Goal: Task Accomplishment & Management: Use online tool/utility

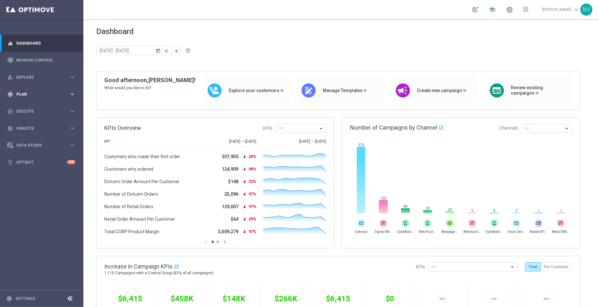
click at [20, 92] on span "Plan" at bounding box center [42, 94] width 53 height 4
click at [22, 123] on accordion "Templates keyboard_arrow_right Optimail OptiMobile In-App OptiMobile Push Web P…" at bounding box center [50, 127] width 66 height 10
click at [21, 124] on button "Templates keyboard_arrow_right" at bounding box center [46, 126] width 59 height 5
click at [26, 137] on link "Optimail" at bounding box center [43, 136] width 47 height 5
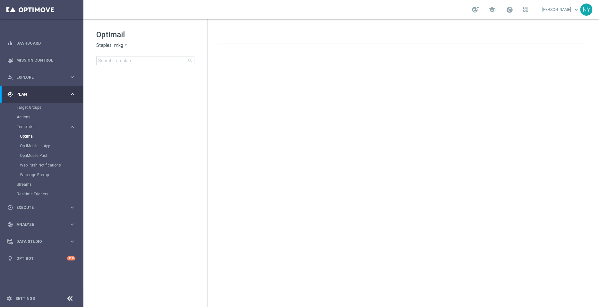
click at [112, 66] on div "Optimail Staples_mkg arrow_drop_down × Staples_mkg search folder 1 Folder creat…" at bounding box center [145, 63] width 124 height 88
click at [113, 59] on input at bounding box center [145, 60] width 98 height 9
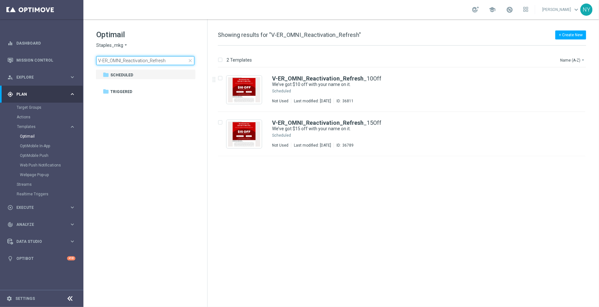
type input "V-ER_OMNI_Reactivation_Refresh"
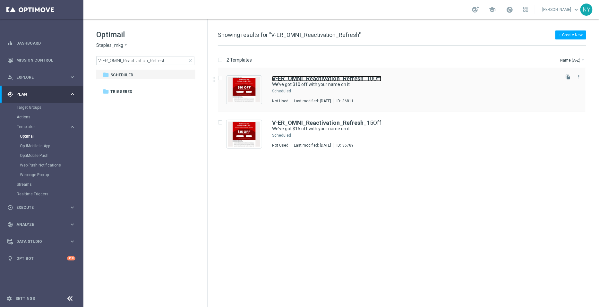
click at [332, 76] on b "V-ER_OMNI_Reactivation_Refresh" at bounding box center [317, 78] width 91 height 7
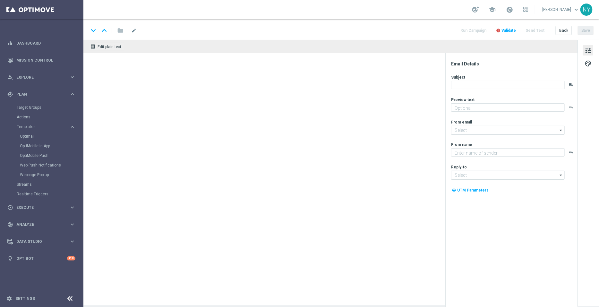
type textarea "Just for shopping us again."
type input "[EMAIL_ADDRESS][DOMAIN_NAME]"
type textarea "Staples"
type input "[EMAIL_ADDRESS][DOMAIN_NAME]"
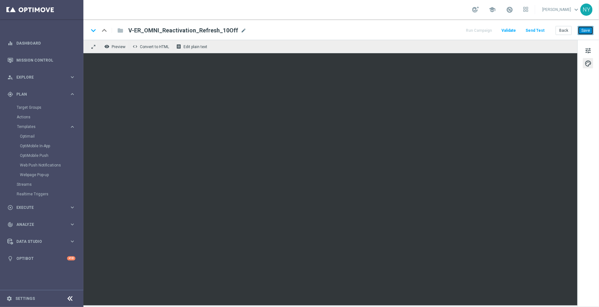
click at [584, 30] on button "Save" at bounding box center [586, 30] width 16 height 9
click at [587, 31] on button "Save" at bounding box center [586, 30] width 16 height 9
click at [581, 30] on button "Save" at bounding box center [586, 30] width 16 height 9
click at [587, 28] on button "Save" at bounding box center [586, 30] width 16 height 9
click at [539, 30] on button "Send Test" at bounding box center [535, 30] width 21 height 9
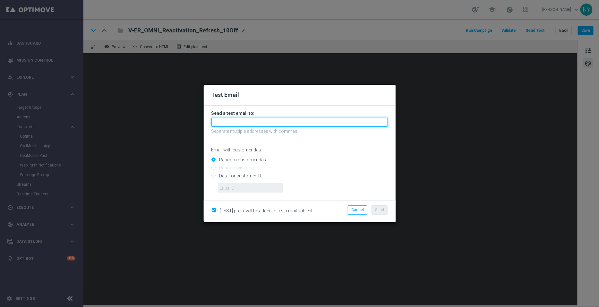
click at [242, 124] on input "text" at bounding box center [299, 122] width 177 height 9
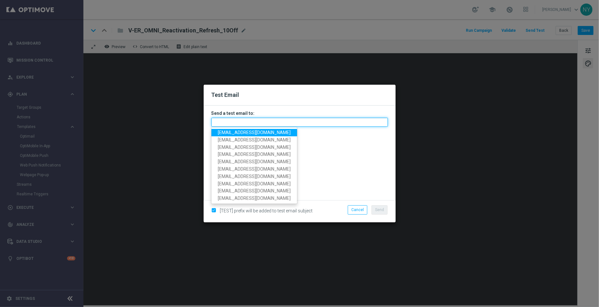
paste input "neilyetts3-blp9d@litmusemail.com"
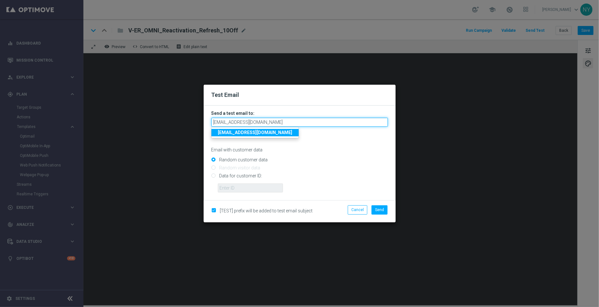
type input "neilyetts3-blp9d@litmusemail.com"
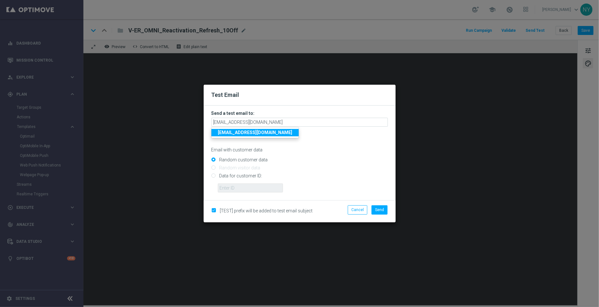
click at [215, 175] on input "Data for customer ID:" at bounding box center [299, 178] width 177 height 9
radio input "true"
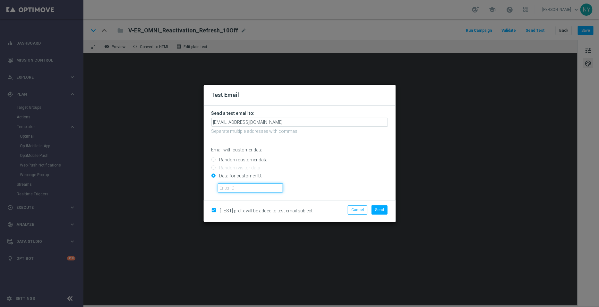
click at [228, 188] on input "text" at bounding box center [250, 188] width 65 height 9
click at [233, 188] on input "text" at bounding box center [250, 188] width 65 height 9
paste input "10000006208"
type input "10000006208"
click at [378, 210] on span "Send" at bounding box center [379, 210] width 9 height 4
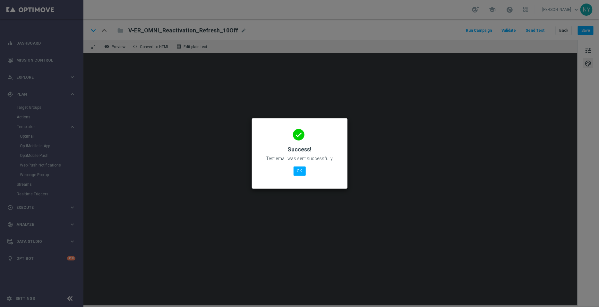
click at [224, 288] on modal-container "done Success! Test email was sent successfully OK" at bounding box center [299, 153] width 599 height 307
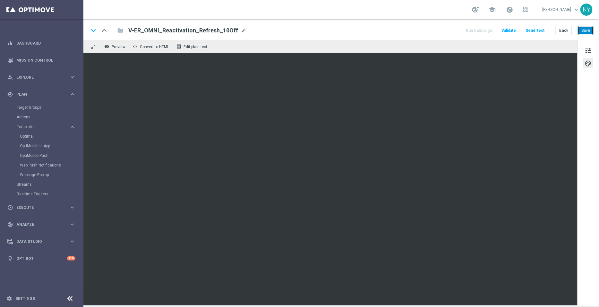
click at [592, 32] on button "Save" at bounding box center [586, 30] width 16 height 9
click at [536, 30] on button "Send Test" at bounding box center [535, 30] width 21 height 9
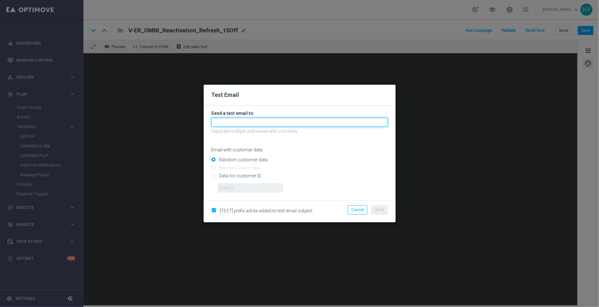
click at [234, 120] on input "text" at bounding box center [299, 122] width 177 height 9
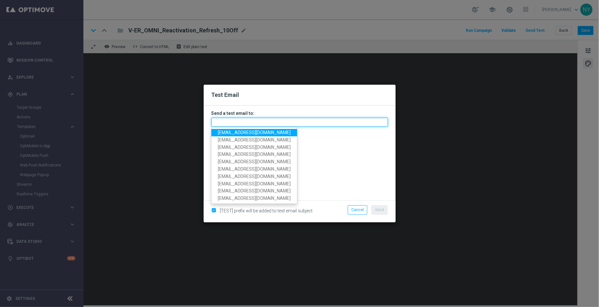
paste input "neilyetts3-blp9d@litmusemail.com"
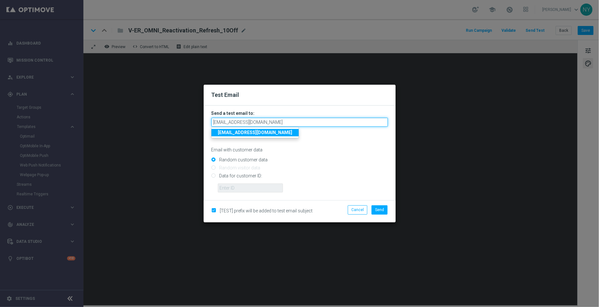
type input "neilyetts3-blp9d@litmusemail.com"
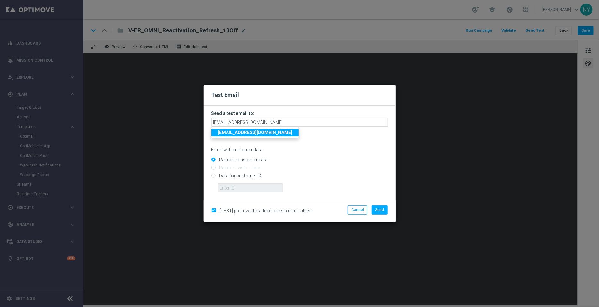
click at [212, 177] on input "Data for customer ID:" at bounding box center [299, 178] width 177 height 9
radio input "true"
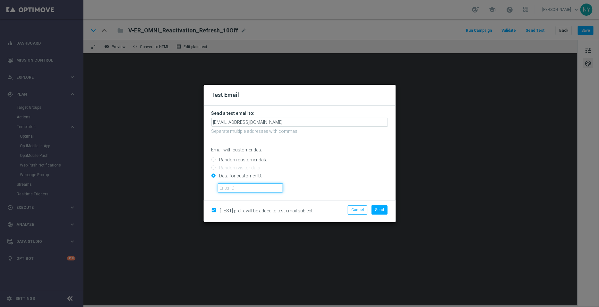
drag, startPoint x: 229, startPoint y: 188, endPoint x: 232, endPoint y: 187, distance: 3.9
click at [229, 188] on input "text" at bounding box center [250, 188] width 65 height 9
paste input "10000006208"
type input "10000006208"
click at [373, 212] on button "Send" at bounding box center [380, 209] width 16 height 9
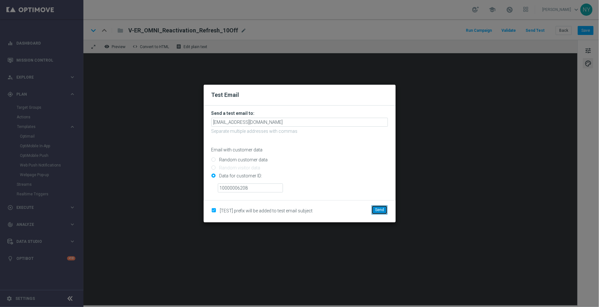
click at [379, 211] on span "Send" at bounding box center [379, 210] width 9 height 4
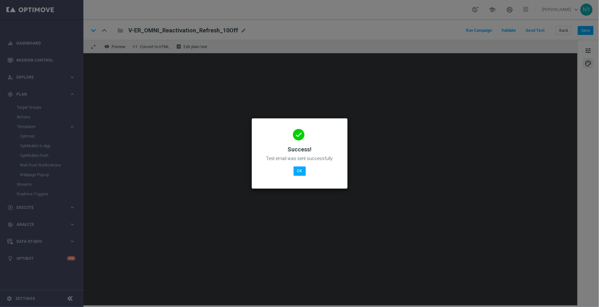
click at [308, 175] on div "done Success! Test email was sent successfully OK" at bounding box center [300, 153] width 80 height 56
click at [300, 171] on button "OK" at bounding box center [300, 171] width 12 height 9
click at [296, 173] on button "OK" at bounding box center [300, 171] width 12 height 9
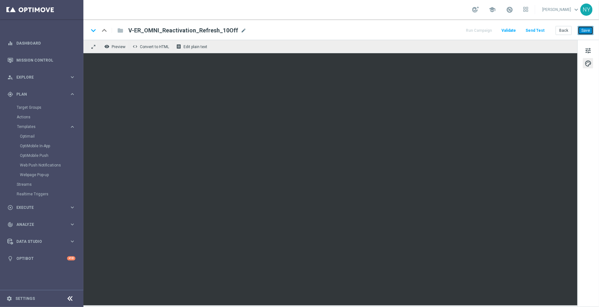
click at [584, 33] on button "Save" at bounding box center [586, 30] width 16 height 9
click at [538, 30] on button "Send Test" at bounding box center [535, 30] width 21 height 9
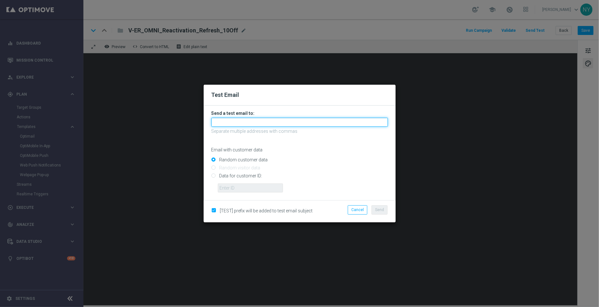
click at [231, 122] on input "text" at bounding box center [299, 122] width 177 height 9
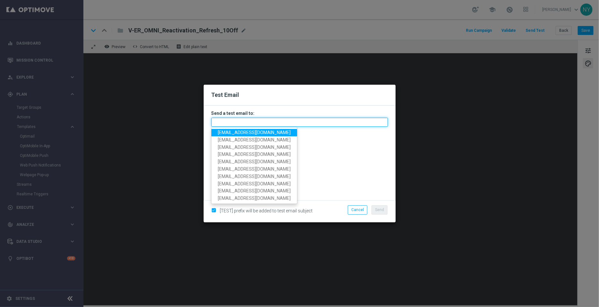
click at [222, 122] on input "text" at bounding box center [299, 122] width 177 height 9
paste input "neilyetts3-blp9d@litmusemail.com"
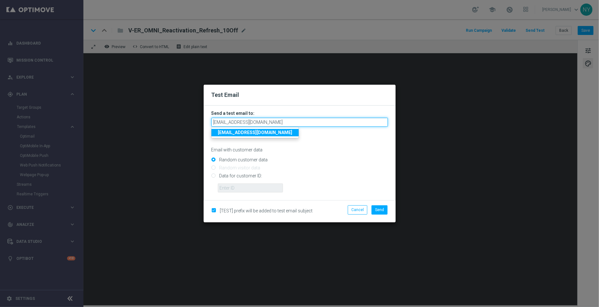
type input "neilyetts3-blp9d@litmusemail.com"
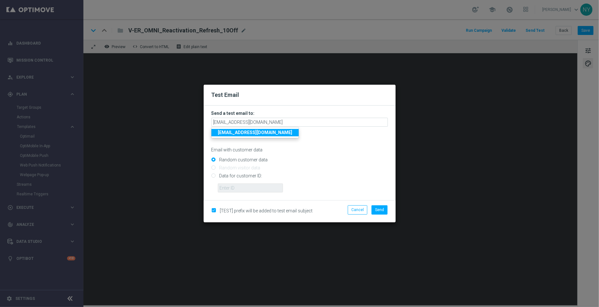
click at [213, 177] on input "Data for customer ID:" at bounding box center [299, 178] width 177 height 9
radio input "true"
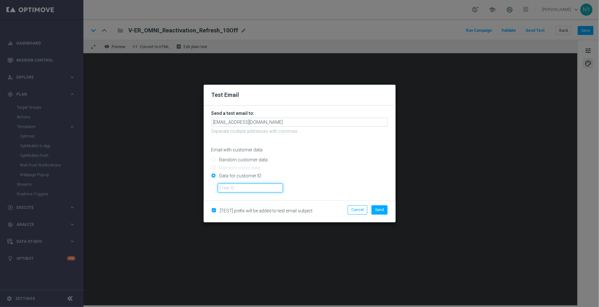
click at [224, 190] on input "text" at bounding box center [250, 188] width 65 height 9
click at [228, 188] on input "text" at bounding box center [250, 188] width 65 height 9
paste input "10000006208"
type input "10000006208"
click at [381, 209] on span "Send" at bounding box center [379, 210] width 9 height 4
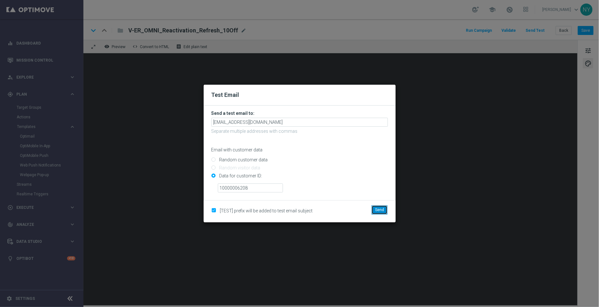
drag, startPoint x: 377, startPoint y: 208, endPoint x: 440, endPoint y: 164, distance: 76.4
click at [377, 208] on span "Send" at bounding box center [379, 210] width 9 height 4
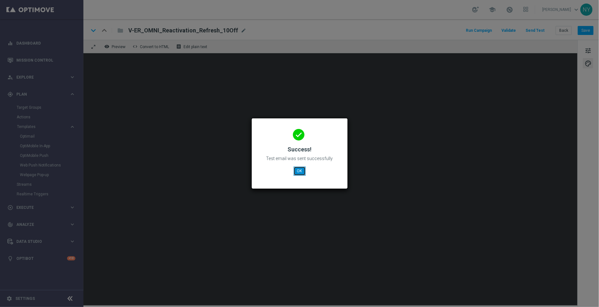
click at [298, 169] on button "OK" at bounding box center [300, 171] width 12 height 9
click at [298, 170] on button "OK" at bounding box center [300, 171] width 12 height 9
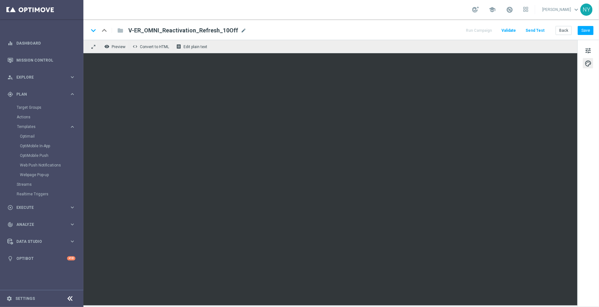
click at [595, 30] on div "keyboard_arrow_down keyboard_arrow_up folder V-ER_OMNI_Reactivation_Refresh_10O…" at bounding box center [341, 29] width 516 height 21
click at [589, 30] on button "Save" at bounding box center [586, 30] width 16 height 9
click at [530, 29] on button "Send Test" at bounding box center [535, 30] width 21 height 9
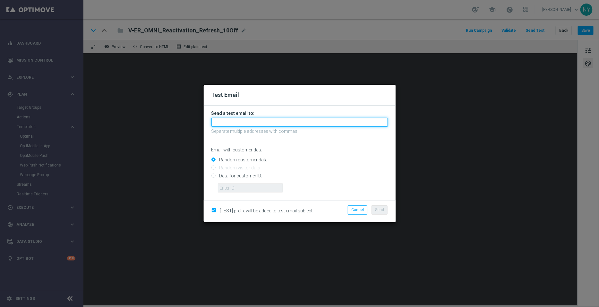
click at [227, 123] on input "text" at bounding box center [299, 122] width 177 height 9
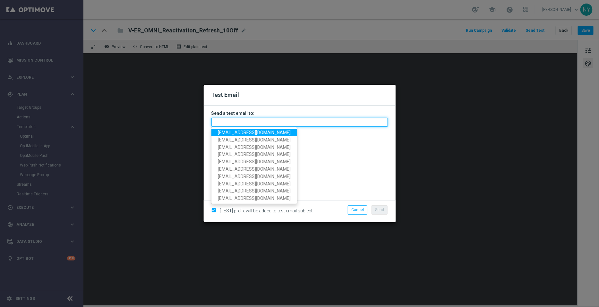
click at [254, 124] on input "text" at bounding box center [299, 122] width 177 height 9
paste input "neilyetts3-blp9d@litmusemail.com"
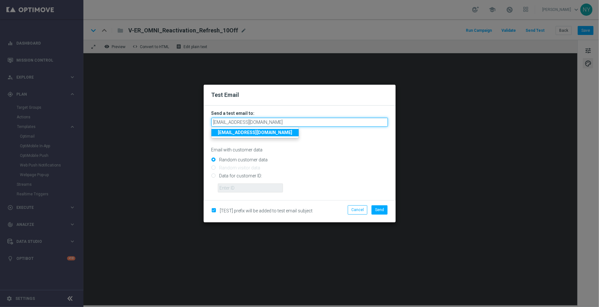
type input "neilyetts3-blp9d@litmusemail.com"
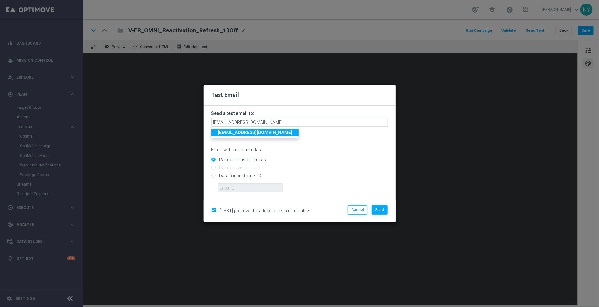
click at [216, 179] on input "Data for customer ID:" at bounding box center [299, 178] width 177 height 9
radio input "true"
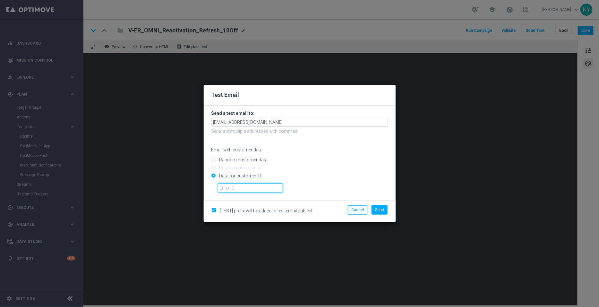
click at [235, 188] on input "text" at bounding box center [250, 188] width 65 height 9
click at [243, 190] on input "text" at bounding box center [250, 188] width 65 height 9
paste input "10000006208"
type input "10000006208"
click at [382, 212] on button "Send" at bounding box center [380, 209] width 16 height 9
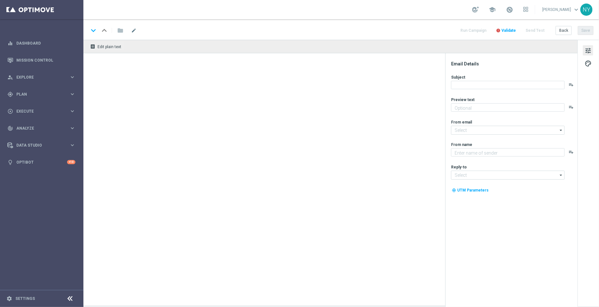
type textarea "Just for shopping us again."
type input "staples@connected.staples.com"
type textarea "Staples"
type input "[EMAIL_ADDRESS][DOMAIN_NAME]"
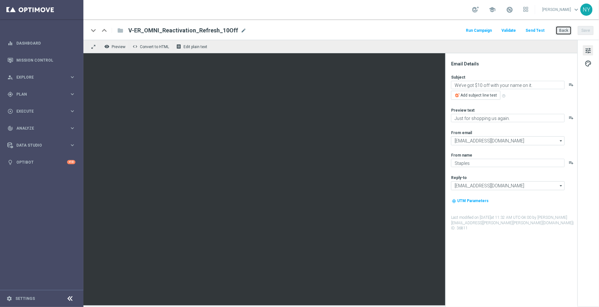
drag, startPoint x: 564, startPoint y: 31, endPoint x: 482, endPoint y: 4, distance: 86.5
click at [564, 31] on button "Back" at bounding box center [564, 30] width 16 height 9
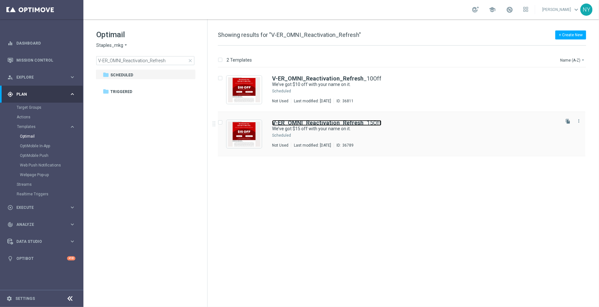
click at [335, 124] on b "V-ER_OMNI_Reactivation_Refresh" at bounding box center [317, 122] width 91 height 7
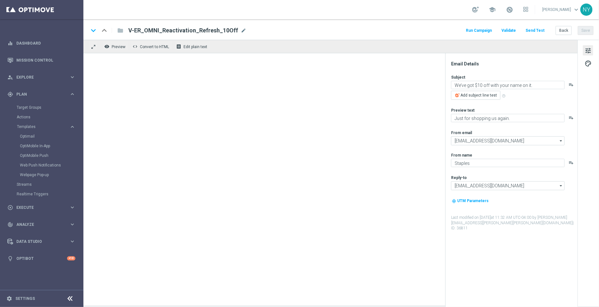
type textarea "We’ve got $15 off with your name on it."
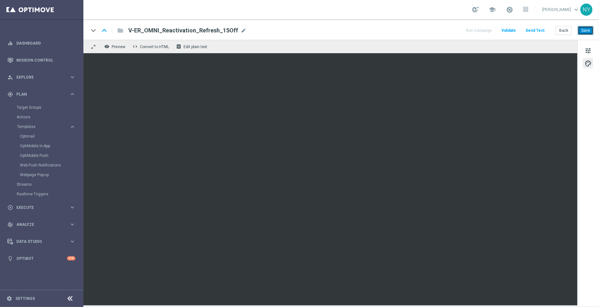
click at [587, 30] on button "Save" at bounding box center [586, 30] width 16 height 9
click at [587, 31] on button "Save" at bounding box center [586, 30] width 16 height 9
click at [586, 28] on button "Save" at bounding box center [586, 30] width 16 height 9
click at [585, 30] on button "Save" at bounding box center [586, 30] width 16 height 9
drag, startPoint x: 586, startPoint y: 28, endPoint x: 582, endPoint y: 24, distance: 5.3
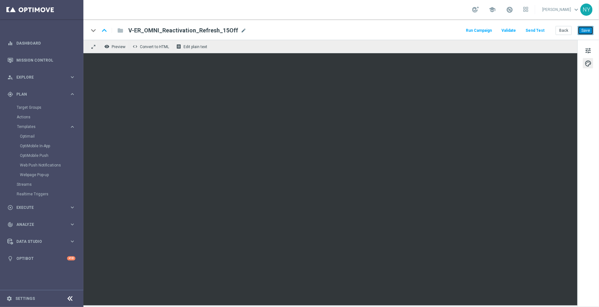
click at [586, 28] on button "Save" at bounding box center [586, 30] width 16 height 9
click at [536, 28] on button "Send Test" at bounding box center [535, 30] width 21 height 9
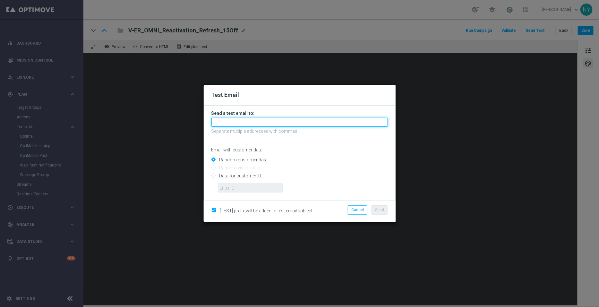
click at [247, 123] on input "text" at bounding box center [299, 122] width 177 height 9
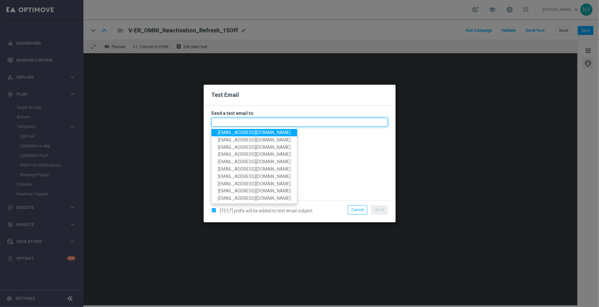
paste input "neilyetts3-blmm8@litmusemail.com"
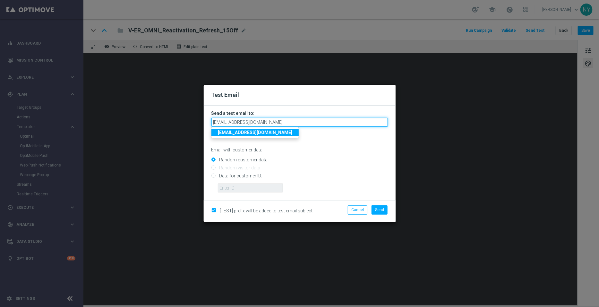
type input "neilyetts3-blmm8@litmusemail.com"
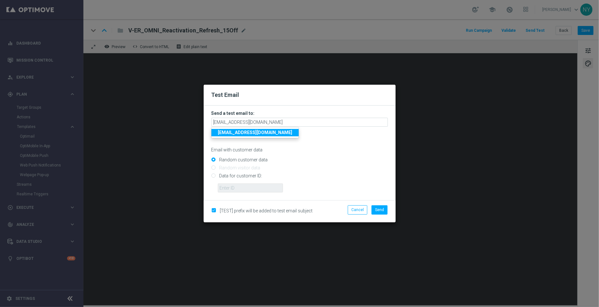
click at [328, 146] on div "Email with customer data" at bounding box center [299, 144] width 177 height 17
click at [214, 175] on input "Data for customer ID:" at bounding box center [299, 178] width 177 height 9
radio input "true"
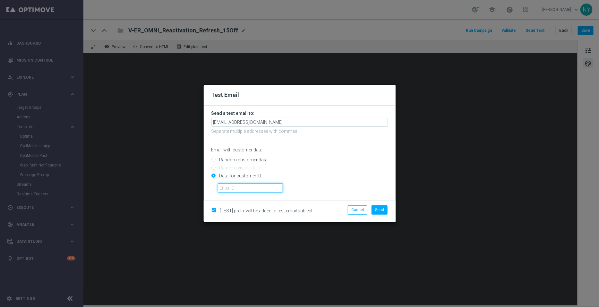
click at [239, 191] on input "text" at bounding box center [250, 188] width 65 height 9
paste input "10000006208"
type input "10000006208"
click at [382, 212] on button "Send" at bounding box center [380, 209] width 16 height 9
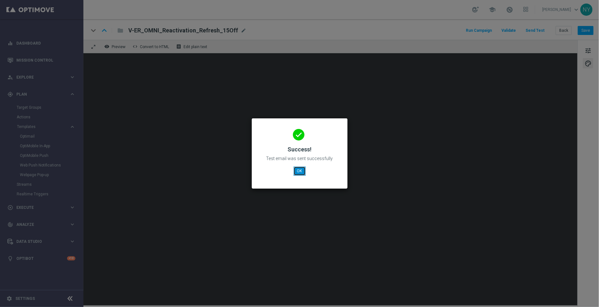
click at [298, 173] on button "OK" at bounding box center [300, 171] width 12 height 9
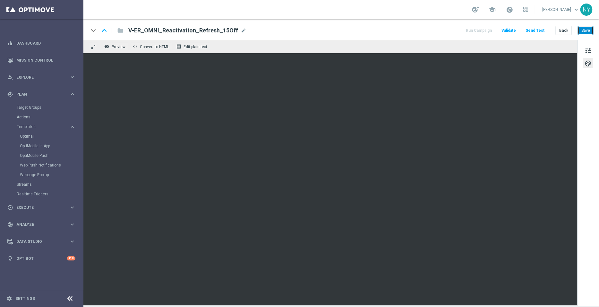
click at [586, 29] on button "Save" at bounding box center [586, 30] width 16 height 9
click at [536, 30] on button "Send Test" at bounding box center [535, 30] width 21 height 9
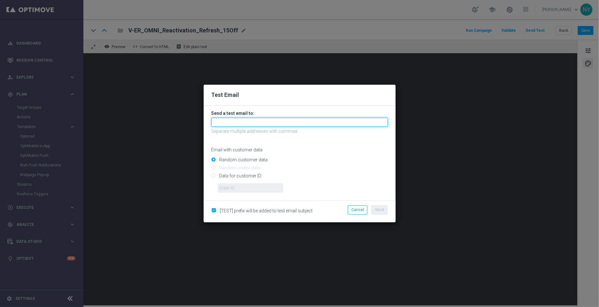
click at [238, 125] on input "text" at bounding box center [299, 122] width 177 height 9
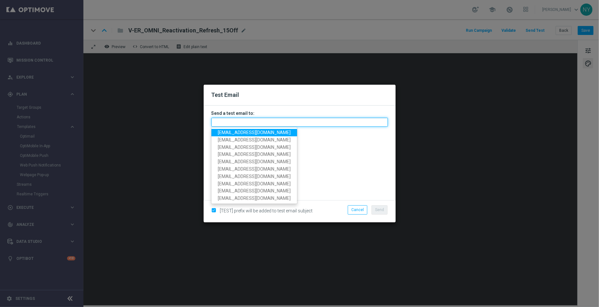
paste input "neilyetts3-blmm8@litmusemail.com"
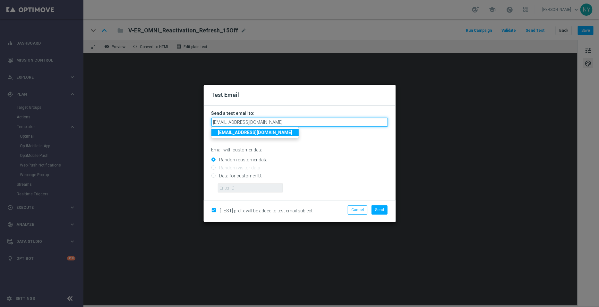
type input "neilyetts3-blmm8@litmusemail.com"
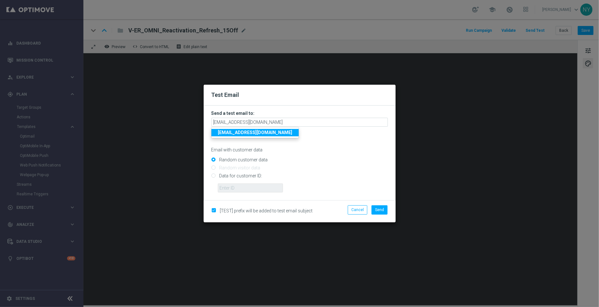
click at [213, 177] on input "Data for customer ID:" at bounding box center [299, 178] width 177 height 9
radio input "true"
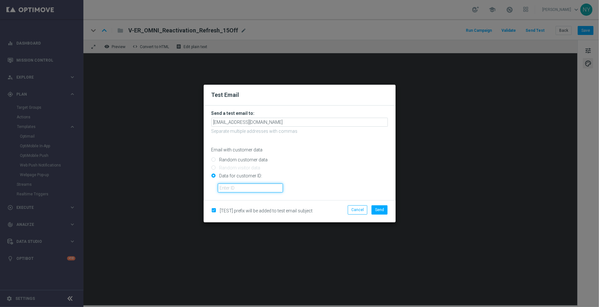
click at [224, 186] on input "text" at bounding box center [250, 188] width 65 height 9
click at [240, 189] on input "text" at bounding box center [250, 188] width 65 height 9
paste input "10000006208"
type input "10000006208"
click at [382, 211] on span "Send" at bounding box center [379, 210] width 9 height 4
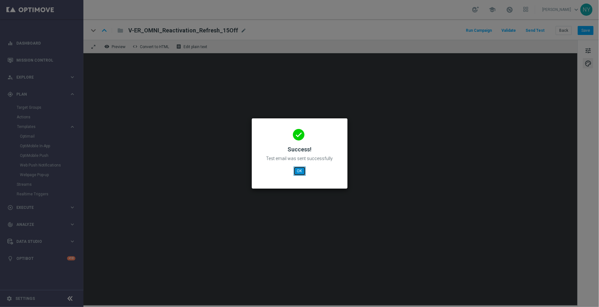
click at [299, 169] on button "OK" at bounding box center [300, 171] width 12 height 9
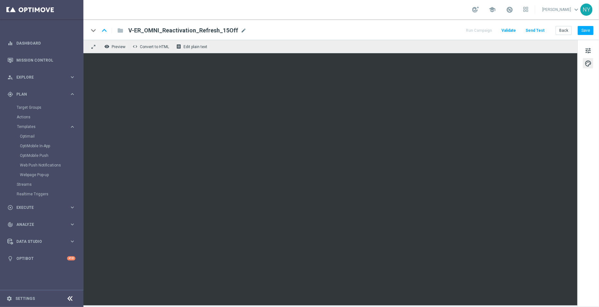
click at [536, 31] on button "Send Test" at bounding box center [535, 30] width 21 height 9
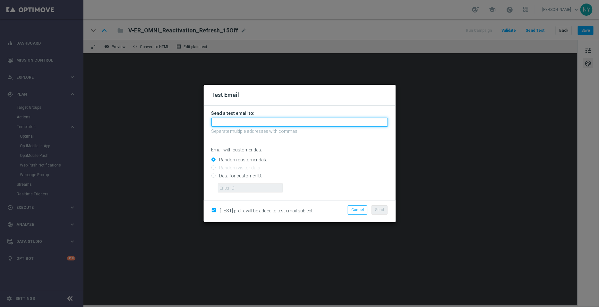
click at [245, 118] on input "text" at bounding box center [299, 122] width 177 height 9
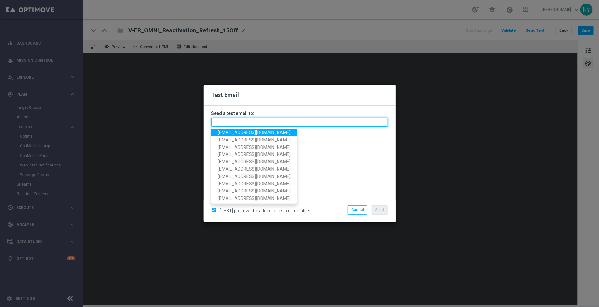
paste input "neilyetts3-blmm8@litmusemail.com"
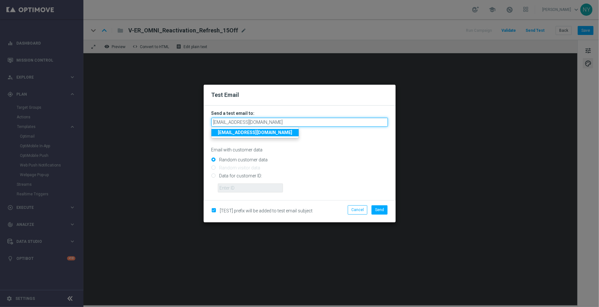
type input "neilyetts3-blmm8@litmusemail.com"
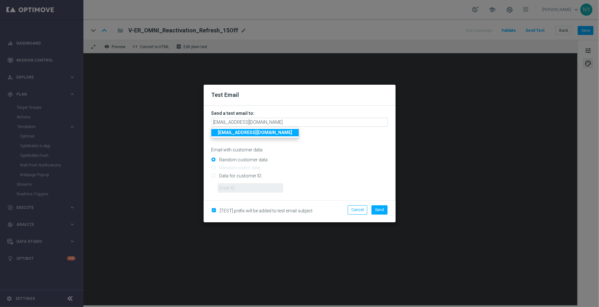
click at [213, 177] on input "Data for customer ID:" at bounding box center [299, 178] width 177 height 9
radio input "true"
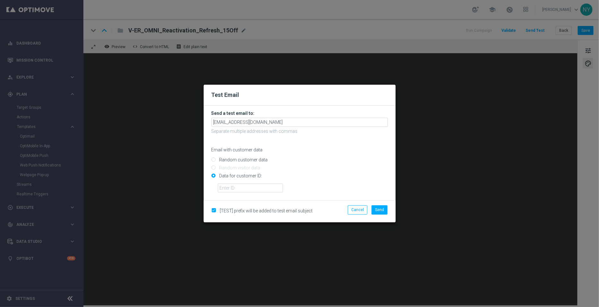
click at [231, 194] on form "Send a test email to: neilyetts3-blmm8@litmusemail.com Separate multiple addres…" at bounding box center [300, 153] width 192 height 95
click at [229, 184] on input "text" at bounding box center [250, 188] width 65 height 9
click at [239, 187] on input "text" at bounding box center [250, 188] width 65 height 9
paste input "10000006208"
type input "10000006208"
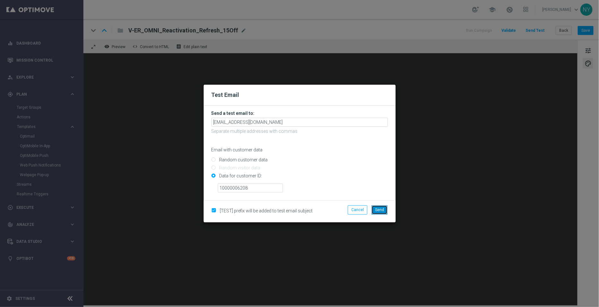
click at [379, 210] on span "Send" at bounding box center [379, 210] width 9 height 4
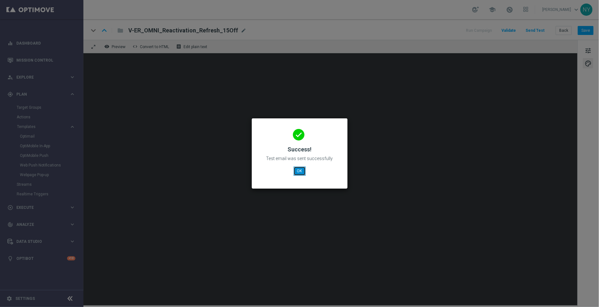
click at [299, 172] on button "OK" at bounding box center [300, 171] width 12 height 9
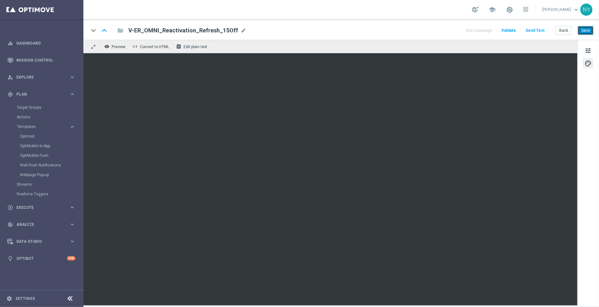
click at [584, 30] on button "Save" at bounding box center [586, 30] width 16 height 9
click at [536, 30] on button "Send Test" at bounding box center [535, 30] width 21 height 9
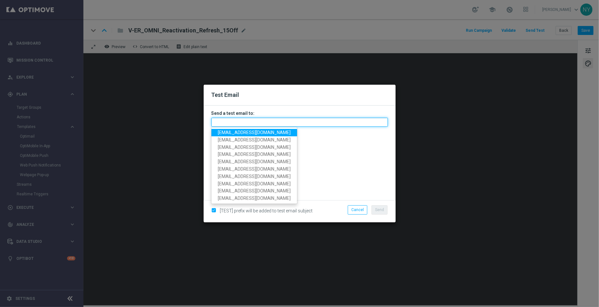
click at [224, 123] on input "text" at bounding box center [299, 122] width 177 height 9
paste input "neilyetts3-blmm8@litmusemail.com"
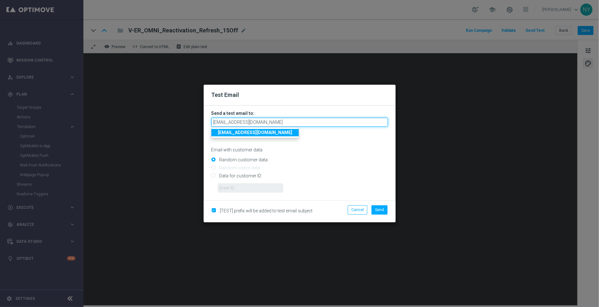
type input "neilyetts3-blmm8@litmusemail.com"
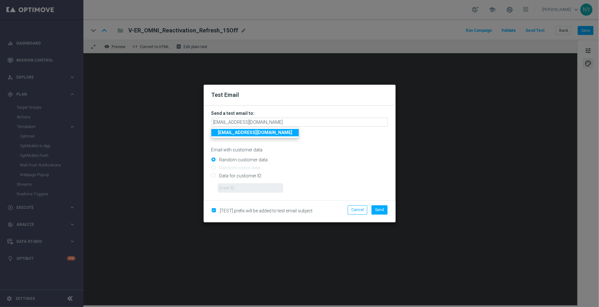
click at [339, 178] on input "Data for customer ID:" at bounding box center [299, 178] width 177 height 9
radio input "true"
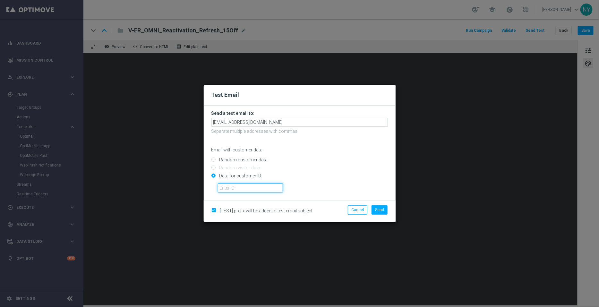
click at [226, 189] on input "text" at bounding box center [250, 188] width 65 height 9
click at [251, 186] on input "text" at bounding box center [250, 188] width 65 height 9
paste input "10000006208"
type input "10000006208"
click at [377, 209] on span "Send" at bounding box center [379, 210] width 9 height 4
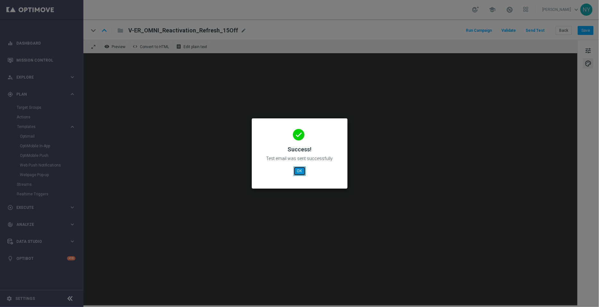
click at [301, 171] on button "OK" at bounding box center [300, 171] width 12 height 9
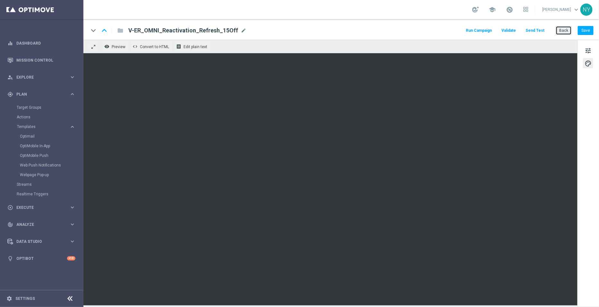
click at [565, 30] on button "Back" at bounding box center [564, 30] width 16 height 9
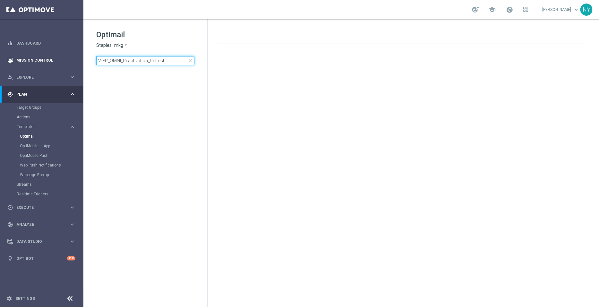
drag, startPoint x: 177, startPoint y: 63, endPoint x: 5, endPoint y: 60, distance: 172.0
click at [5, 60] on main "equalizer Dashboard Mission Control" at bounding box center [299, 153] width 599 height 307
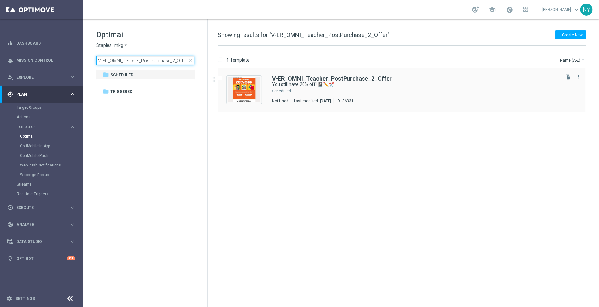
type input "V-ER_OMNI_Teacher_PostPurchase_2_Offer"
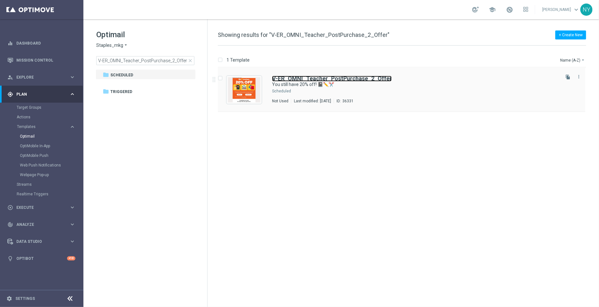
click at [314, 80] on b "V-ER_OMNI_Teacher_PostPurchase_2_Offer" at bounding box center [332, 78] width 120 height 7
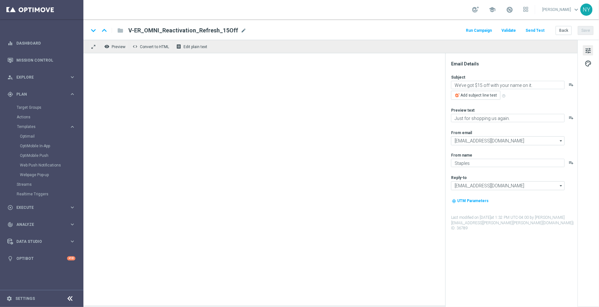
type textarea "You still have 20% off! 📓✏️✂️"
type textarea "Don’t worry. We’re in stock allllll year."
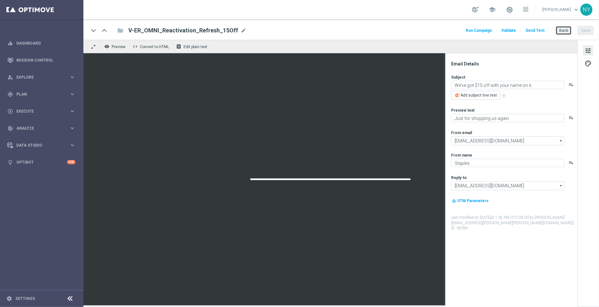
click at [563, 30] on button "Back" at bounding box center [564, 30] width 16 height 9
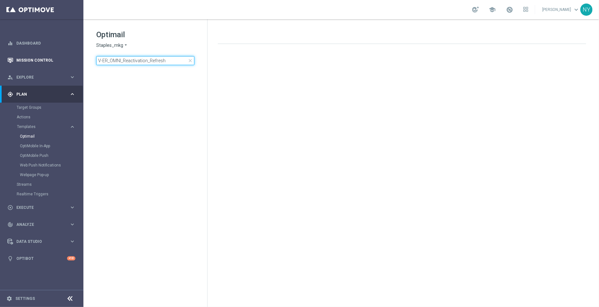
drag, startPoint x: 175, startPoint y: 62, endPoint x: 0, endPoint y: 58, distance: 175.3
click at [0, 58] on main "equalizer Dashboard Mission Control" at bounding box center [299, 153] width 599 height 307
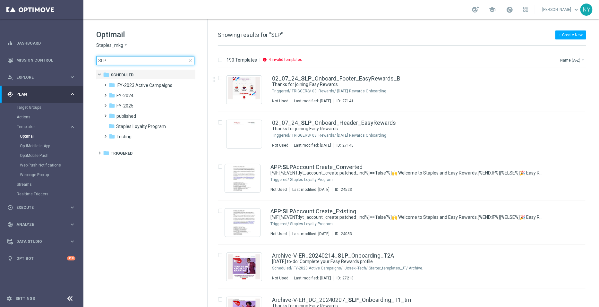
type input "SLP"
click at [570, 59] on button "Name (A-Z) arrow_drop_down" at bounding box center [573, 60] width 27 height 8
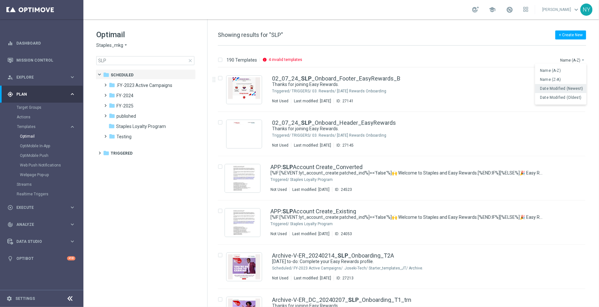
click at [554, 89] on span "Date Modified (Newest)" at bounding box center [561, 88] width 43 height 4
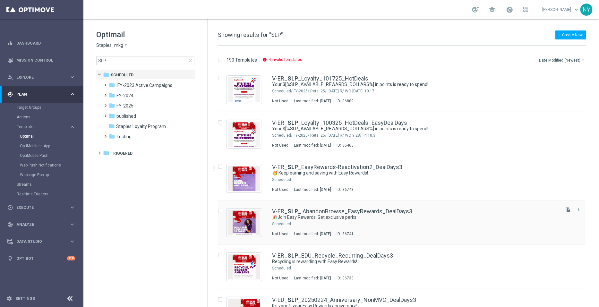
scroll to position [40, 0]
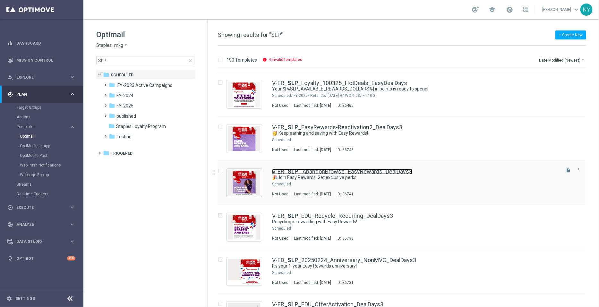
click at [326, 172] on link "V-ER_ SLP _ AbandonBrowse_EasyRewards_DealDays3" at bounding box center [342, 172] width 140 height 6
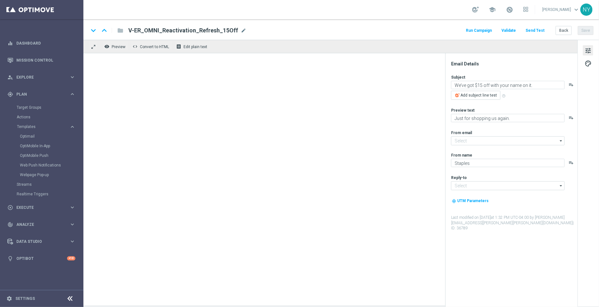
type input "[EMAIL_ADDRESS][DOMAIN_NAME]"
type textarea "🎉Join Easy Rewards. Get exclusive perks."
type textarea "Yup, it really is that easy."
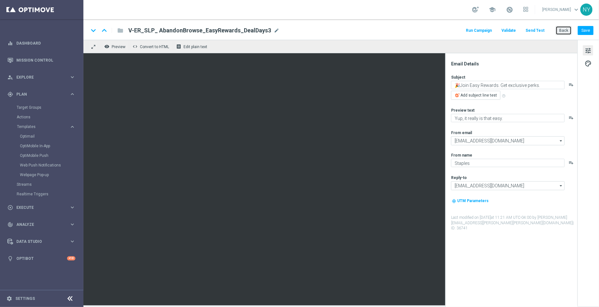
click at [557, 29] on button "Back" at bounding box center [564, 30] width 16 height 9
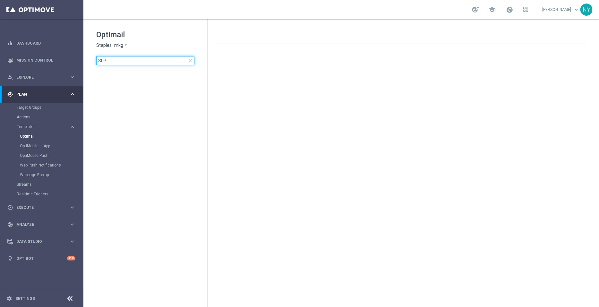
click at [114, 60] on input "SLP" at bounding box center [145, 60] width 98 height 9
drag, startPoint x: 108, startPoint y: 59, endPoint x: 50, endPoint y: 59, distance: 58.7
click at [43, 59] on main "equalizer Dashboard Mission Control" at bounding box center [299, 153] width 599 height 307
type input "rewards"
click at [120, 59] on input "rewards" at bounding box center [145, 60] width 98 height 9
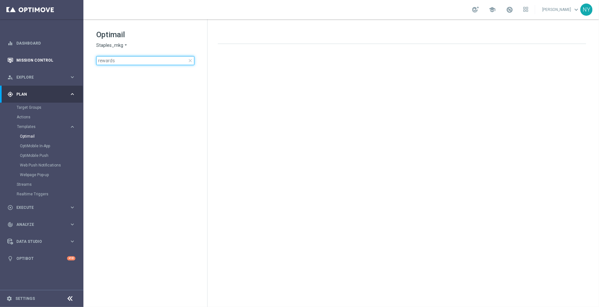
drag, startPoint x: 125, startPoint y: 58, endPoint x: 0, endPoint y: 54, distance: 124.9
click at [0, 54] on main "equalizer Dashboard Mission Control" at bounding box center [299, 153] width 599 height 307
type input "slp"
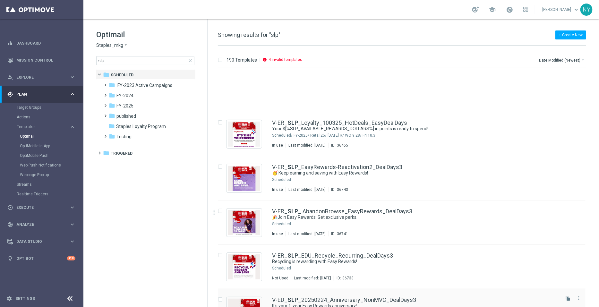
scroll to position [80, 0]
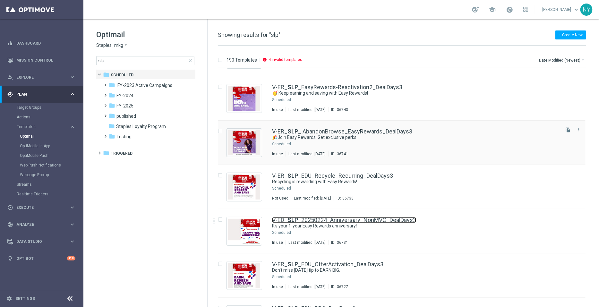
drag, startPoint x: 334, startPoint y: 220, endPoint x: 485, endPoint y: 132, distance: 175.2
click at [334, 220] on link "V-ED_ SLP _20250224_Anniversary_NonMVC_DealDays3" at bounding box center [344, 220] width 144 height 6
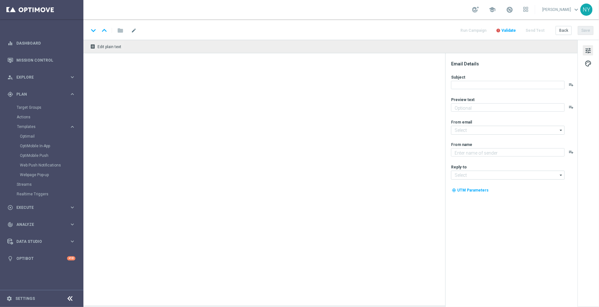
type textarea "Check out your points and savings totals."
type textarea "Staples"
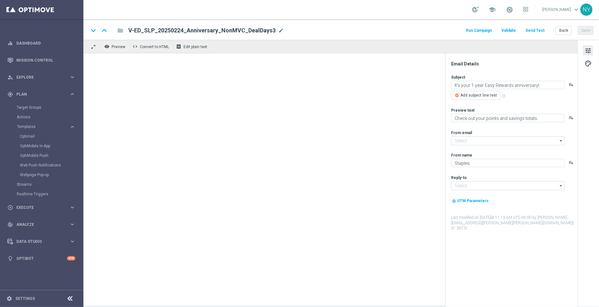
type input "[EMAIL_ADDRESS][DOMAIN_NAME]"
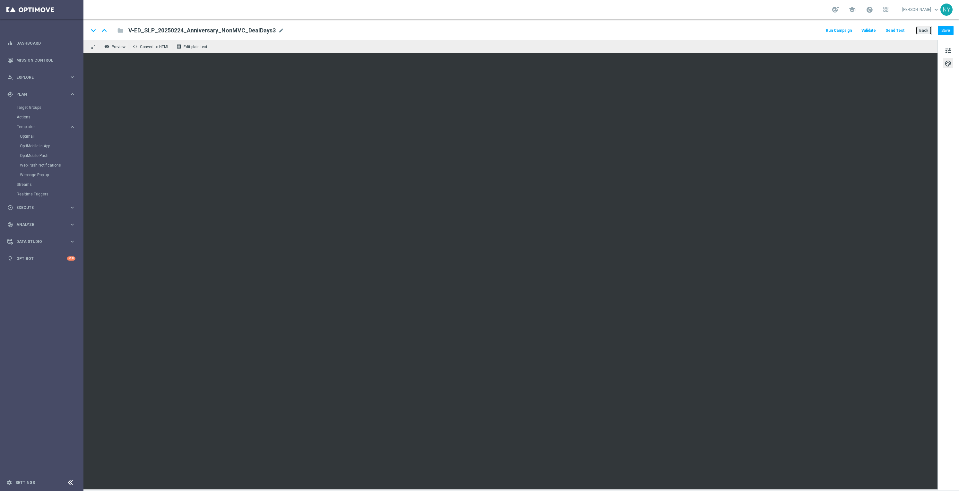
click at [599, 30] on button "Back" at bounding box center [924, 30] width 16 height 9
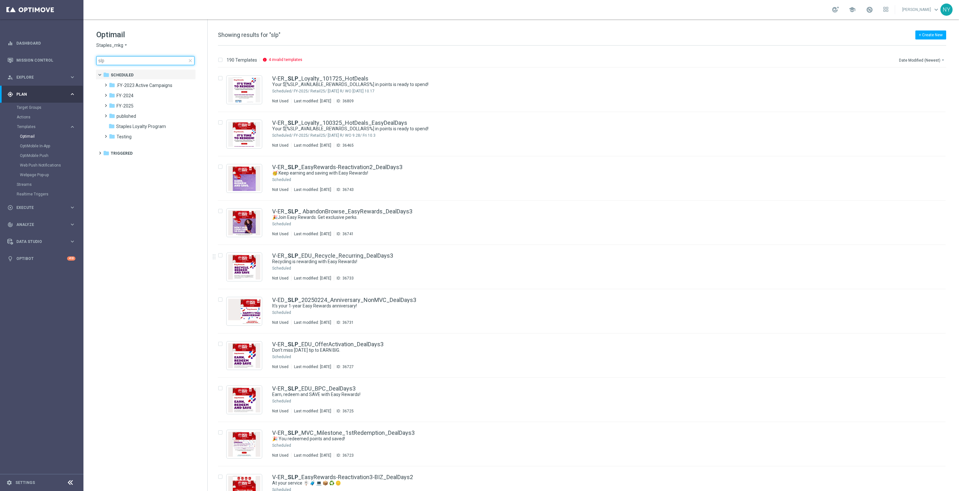
drag, startPoint x: 166, startPoint y: 61, endPoint x: 120, endPoint y: 57, distance: 45.8
click at [166, 61] on input "slp" at bounding box center [145, 60] width 98 height 9
drag, startPoint x: 121, startPoint y: 60, endPoint x: 67, endPoint y: 59, distance: 53.6
click at [67, 59] on main "equalizer Dashboard Mission Control" at bounding box center [479, 245] width 959 height 491
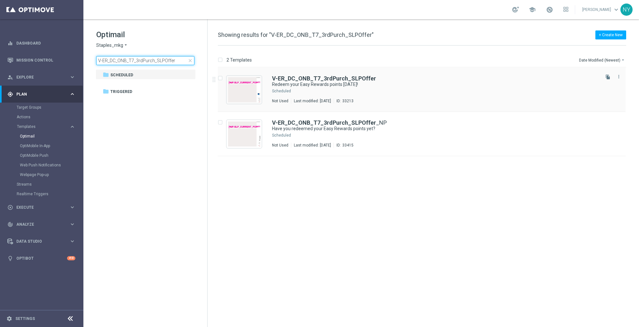
type input "V-ER_DC_ONB_T7_3rdPurch_SLPOffer"
click at [315, 78] on b "V-ER_DC_ONB_T7_3rdPurch_SLPOffer" at bounding box center [324, 78] width 104 height 7
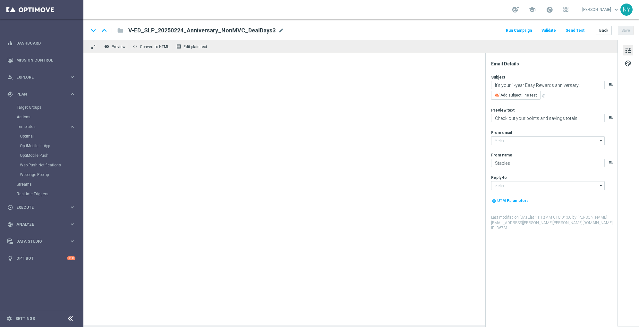
type input "[EMAIL_ADDRESS][DOMAIN_NAME]"
type textarea "Redeem your Easy Rewards points [DATE]!"
type textarea "Learn how to redeem points online, in the store or on the app."
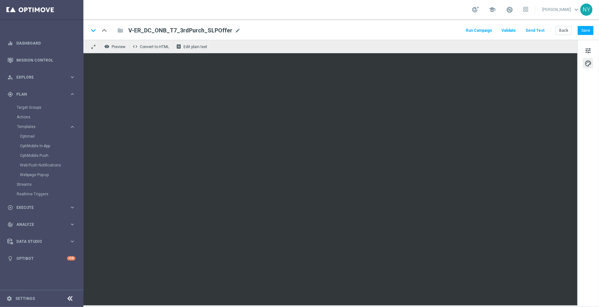
click at [235, 31] on span "mode_edit" at bounding box center [238, 31] width 6 height 6
drag, startPoint x: 216, startPoint y: 30, endPoint x: 74, endPoint y: 40, distance: 142.6
click at [74, 40] on main "equalizer Dashboard Mission Control" at bounding box center [299, 153] width 599 height 307
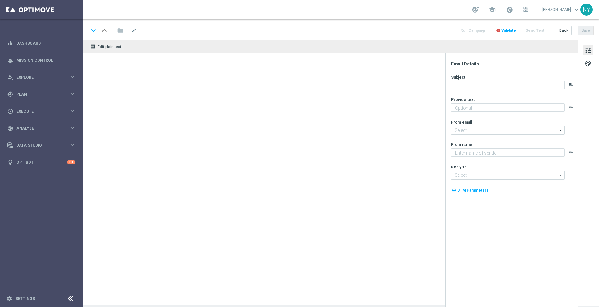
type textarea "Learn how to redeem points online, in the store or on the app."
type input "[EMAIL_ADDRESS][DOMAIN_NAME]"
type textarea "Staples"
type input "[EMAIL_ADDRESS][DOMAIN_NAME]"
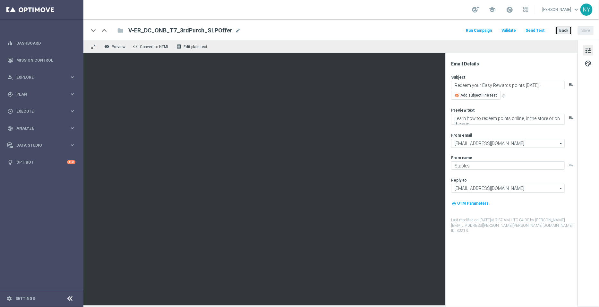
click at [565, 31] on button "Back" at bounding box center [564, 30] width 16 height 9
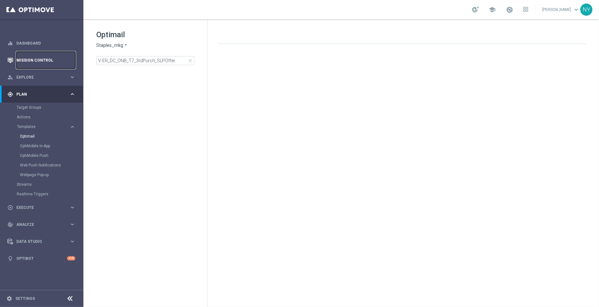
click at [31, 59] on link "Mission Control" at bounding box center [45, 60] width 59 height 17
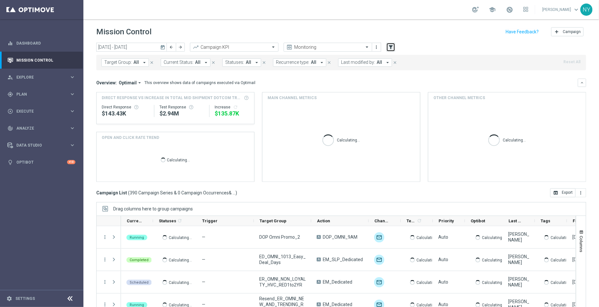
click at [393, 46] on icon "filter_alt" at bounding box center [391, 47] width 6 height 6
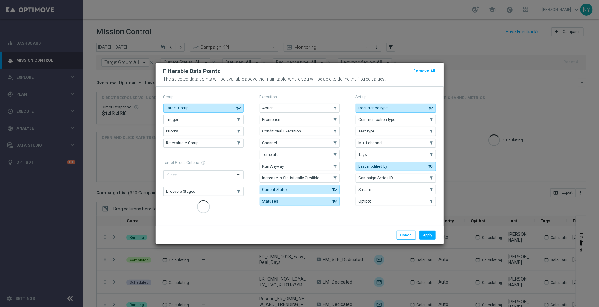
click at [393, 47] on modal-container "Filterable Data Points Remove All The selected data points will be available ab…" at bounding box center [299, 153] width 599 height 307
click at [291, 155] on button "Template" at bounding box center [300, 154] width 80 height 9
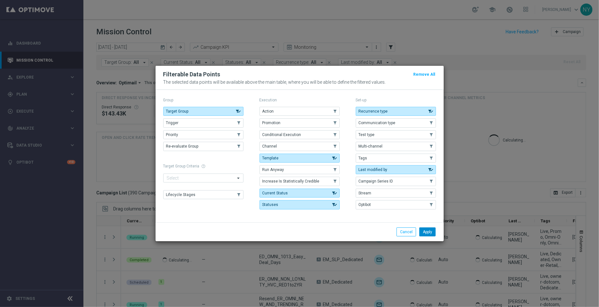
click at [428, 231] on button "Apply" at bounding box center [427, 232] width 16 height 9
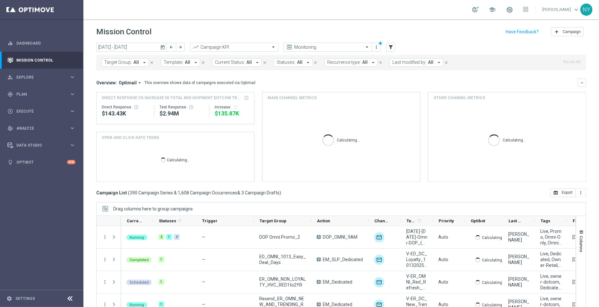
click at [178, 63] on span "Template:" at bounding box center [174, 62] width 20 height 5
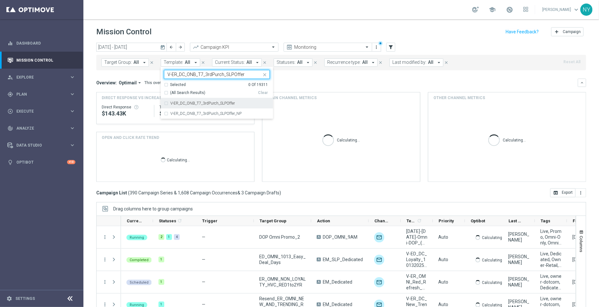
click at [166, 104] on div "V-ER_DC_ONB_T7_3rdPurch_SLPOffer" at bounding box center [217, 103] width 106 height 10
type input "V-ER_DC_ONB_T7_3rdPurch_SLPOffer"
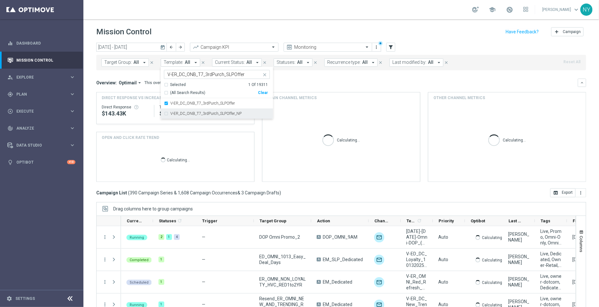
click at [165, 112] on div "V-ER_DC_ONB_T7_3rdPurch_SLPOffer_NP" at bounding box center [217, 113] width 106 height 10
click at [323, 87] on div "Overview: Optimail arrow_drop_down This overview shows data of campaigns execut…" at bounding box center [341, 130] width 490 height 103
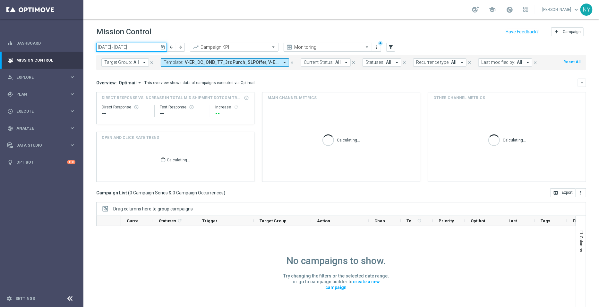
click at [149, 46] on input "13 Oct 2025 - 19 Oct 2025" at bounding box center [131, 47] width 71 height 9
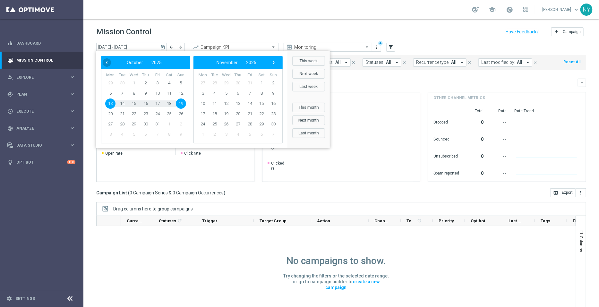
click at [108, 62] on span "‹" at bounding box center [107, 62] width 8 height 8
click at [109, 83] on span "1" at bounding box center [110, 83] width 10 height 10
click at [122, 123] on span "30" at bounding box center [122, 124] width 10 height 10
type input "01 Sep 2025 - 30 Sep 2025"
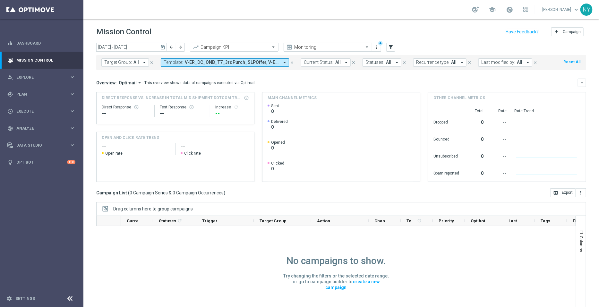
click at [246, 61] on span "V-ER_DC_ONB_T7_3rdPurch_SLPOffer, V-ER_DC_ONB_T7_3rdPurch_SLPOffer_NP" at bounding box center [232, 62] width 94 height 5
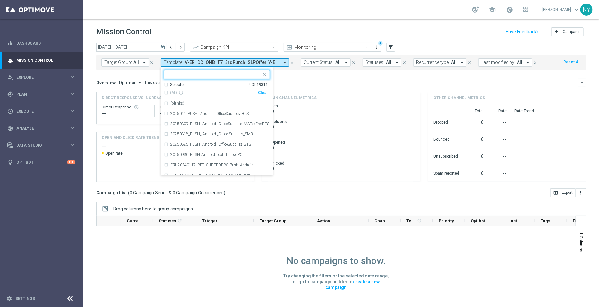
click at [0, 0] on div "Clear" at bounding box center [0, 0] width 0 height 0
click at [181, 77] on input "text" at bounding box center [215, 74] width 94 height 5
paste input "Loyalty Monthly Summary_Final_Recurring"
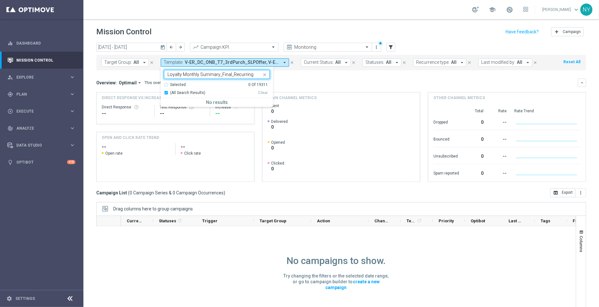
type input "Loyalty Monthly Summary_Final_Recurring"
click at [303, 80] on div "Overview: Optimail arrow_drop_down This overview shows data of campaigns execut…" at bounding box center [337, 83] width 482 height 6
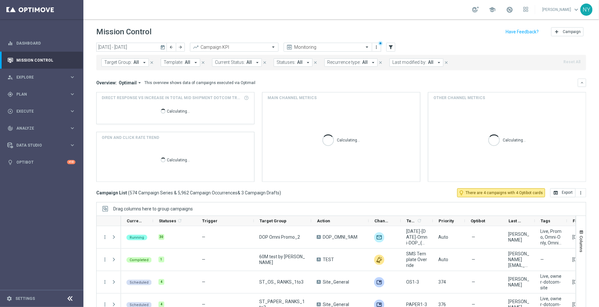
click at [183, 62] on button "Template: All arrow_drop_down" at bounding box center [180, 62] width 39 height 8
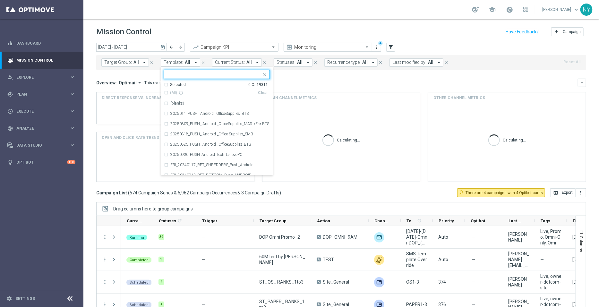
click at [164, 91] on div "(All) info_outline" at bounding box center [211, 92] width 94 height 5
click at [165, 84] on div "Selected 0 Of 19311" at bounding box center [216, 84] width 104 height 5
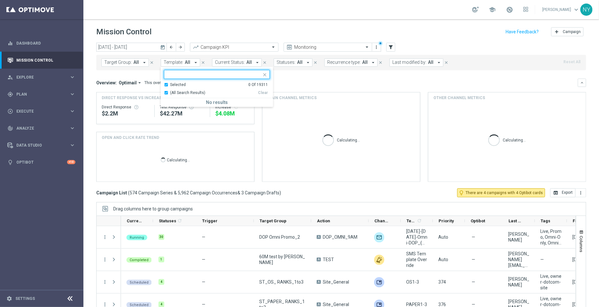
click at [0, 0] on div "Clear" at bounding box center [0, 0] width 0 height 0
click at [164, 93] on div "(All Search Results)" at bounding box center [211, 92] width 94 height 5
click at [164, 91] on div "(All Search Results)" at bounding box center [211, 92] width 94 height 5
click at [165, 84] on div "Selected 0 Of 19311" at bounding box center [216, 84] width 104 height 5
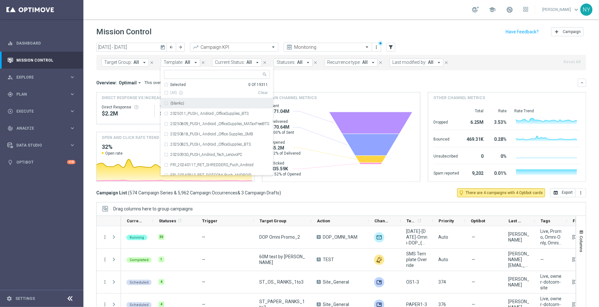
click at [182, 72] on input "text" at bounding box center [215, 74] width 94 height 5
paste input "Loyalty Monthly Summary_Final_Recurring"
type input "Loyalty Monthly Summary_Final_Recurring"
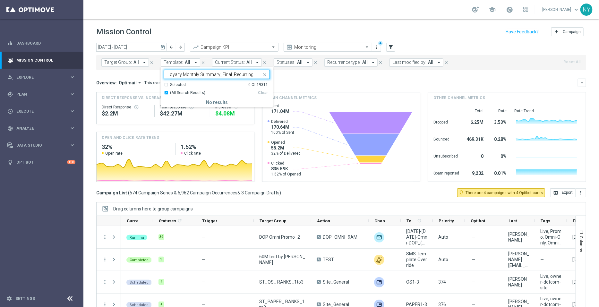
drag, startPoint x: 184, startPoint y: 73, endPoint x: 149, endPoint y: 73, distance: 35.0
click at [149, 73] on div "today 01 Sep 2025 - 30 Sep 2025 arrow_back arrow_forward Campaign KPI trending_…" at bounding box center [341, 172] width 516 height 259
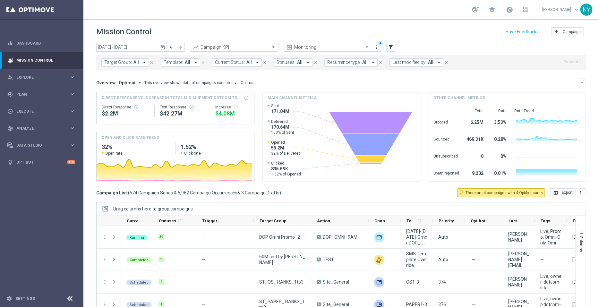
click at [178, 60] on span "Template:" at bounding box center [174, 62] width 20 height 5
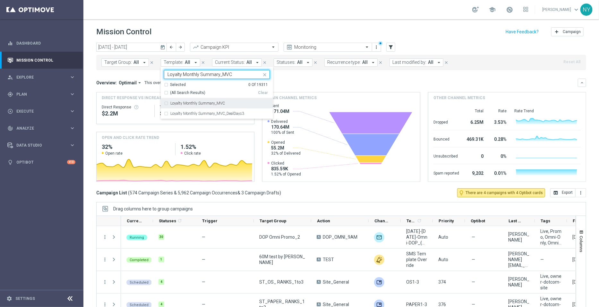
click at [165, 103] on div "Loyalty Monthly Summary_MVC" at bounding box center [217, 103] width 106 height 10
type input "Loyalty Monthly Summary_MVC"
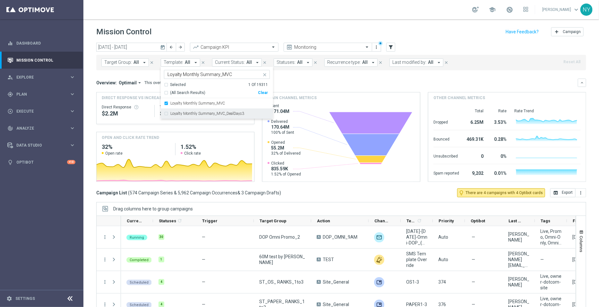
click at [165, 112] on div "Loyalty Monthly Summary_MVC_DealDays3" at bounding box center [217, 113] width 106 height 10
click at [323, 87] on div "Overview: Optimail arrow_drop_down This overview shows data of campaigns execut…" at bounding box center [341, 130] width 490 height 103
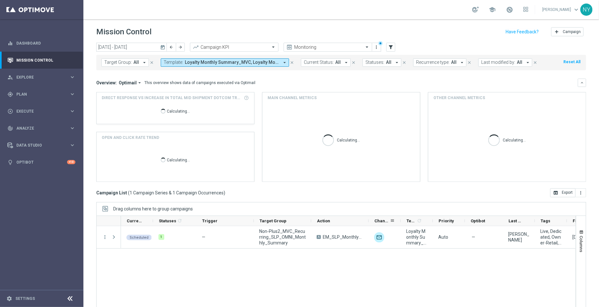
click at [369, 220] on div "Channel" at bounding box center [385, 221] width 32 height 10
drag, startPoint x: 367, startPoint y: 220, endPoint x: 361, endPoint y: 222, distance: 6.7
click at [361, 222] on div "Action" at bounding box center [340, 221] width 58 height 10
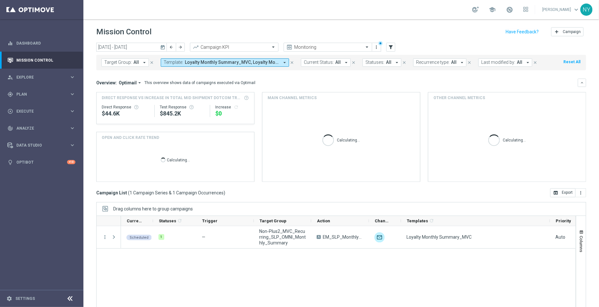
drag, startPoint x: 432, startPoint y: 219, endPoint x: 496, endPoint y: 229, distance: 65.3
click at [549, 214] on div "Drag columns here to group campaigns Drag here to set column labels" at bounding box center [341, 258] width 490 height 112
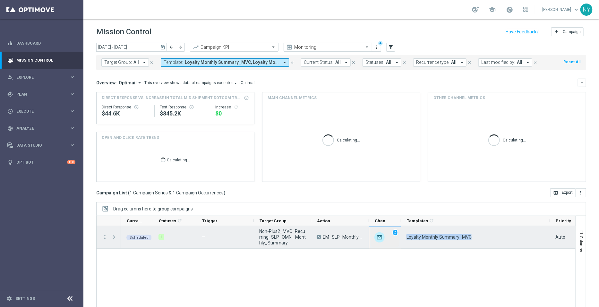
drag, startPoint x: 483, startPoint y: 235, endPoint x: 397, endPoint y: 238, distance: 86.1
click at [397, 238] on div "Scheduled 1 — Non-Plus2_MVC_Recurring_SLP_OMNI_Monthly_Summary A EM_SLP_Monthly…" at bounding box center [451, 237] width 660 height 22
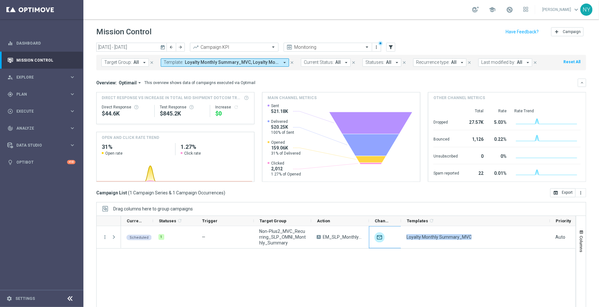
click at [282, 62] on icon "arrow_drop_down" at bounding box center [285, 63] width 6 height 6
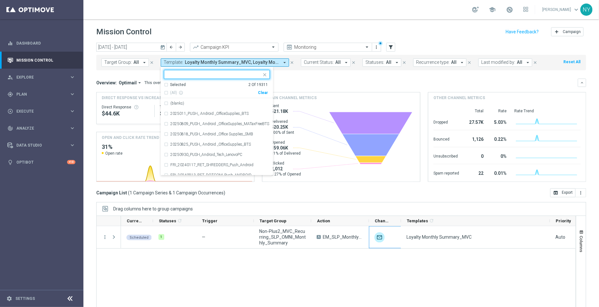
click at [0, 0] on div "Clear" at bounding box center [0, 0] width 0 height 0
click at [176, 72] on input "text" at bounding box center [215, 74] width 94 height 5
click at [177, 74] on input "text" at bounding box center [215, 74] width 94 height 5
paste input "Loyalty Monthly Summary_Final_Recurring"
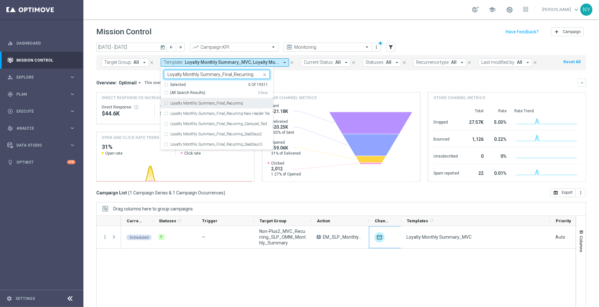
click at [164, 105] on div "Loyalty Monthly Summary_Final_Recurring" at bounding box center [217, 103] width 106 height 10
type input "Loyalty Monthly Summary_Final_Recurring"
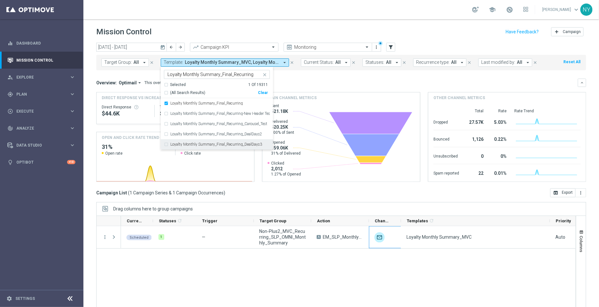
click at [324, 81] on div "Overview: Optimail arrow_drop_down This overview shows data of campaigns execut…" at bounding box center [337, 83] width 482 height 6
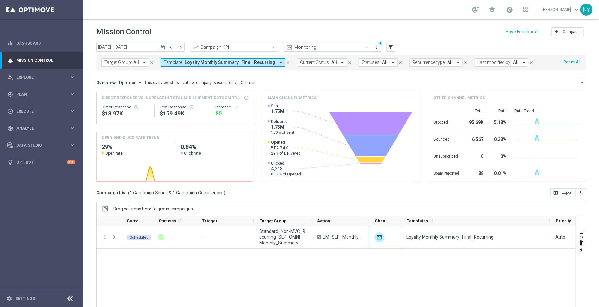
click at [286, 62] on icon "close" at bounding box center [288, 62] width 4 height 4
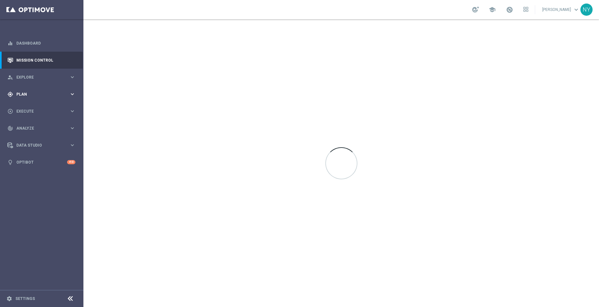
click at [21, 95] on span "Plan" at bounding box center [42, 94] width 53 height 4
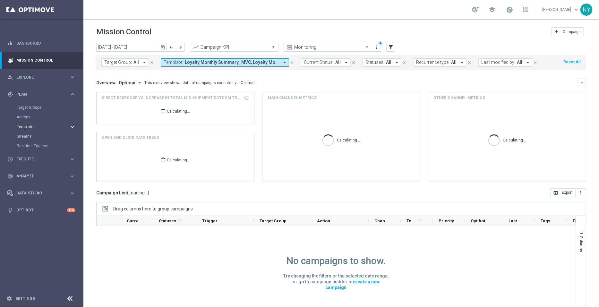
click at [27, 125] on span "Templates" at bounding box center [40, 127] width 46 height 4
click at [30, 127] on span "Templates" at bounding box center [40, 127] width 46 height 4
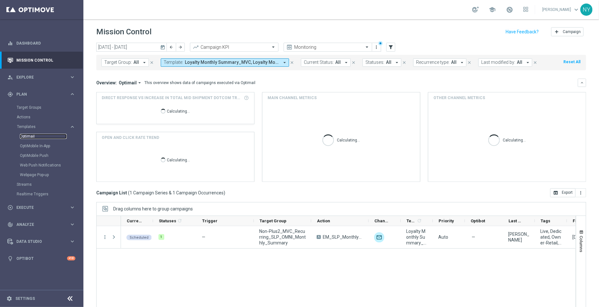
click at [29, 137] on link "Optimail" at bounding box center [43, 136] width 47 height 5
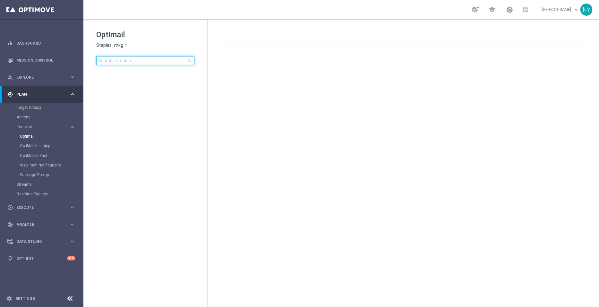
click at [123, 59] on input at bounding box center [145, 60] width 98 height 9
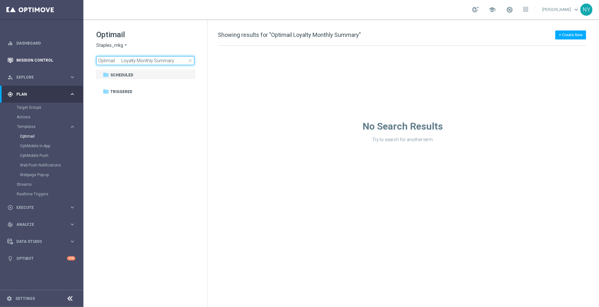
drag, startPoint x: 116, startPoint y: 61, endPoint x: 59, endPoint y: 63, distance: 56.8
click at [59, 63] on main "equalizer Dashboard Mission Control" at bounding box center [299, 153] width 599 height 307
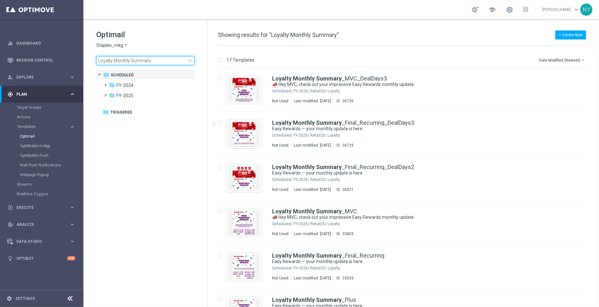
type input "Loyalty Monthly Summary"
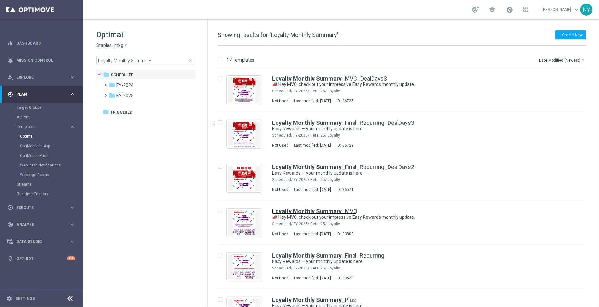
click at [307, 210] on b "Loyalty Monthly Summary" at bounding box center [307, 211] width 70 height 7
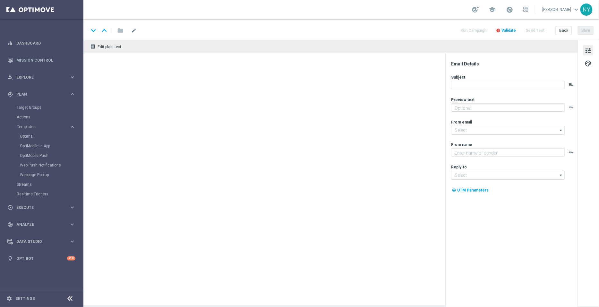
type textarea "See what you’ve earned and get ready to redeem your points."
type input "[EMAIL_ADDRESS][DOMAIN_NAME]"
type textarea "Staples"
type input "[EMAIL_ADDRESS][DOMAIN_NAME]"
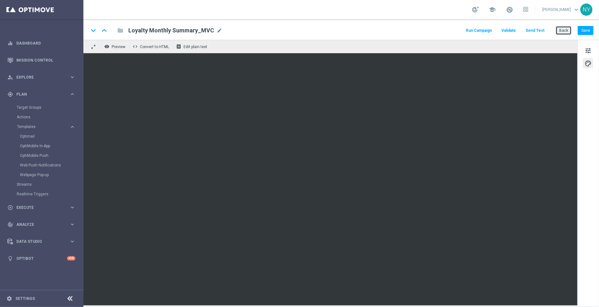
click at [563, 30] on button "Back" at bounding box center [564, 30] width 16 height 9
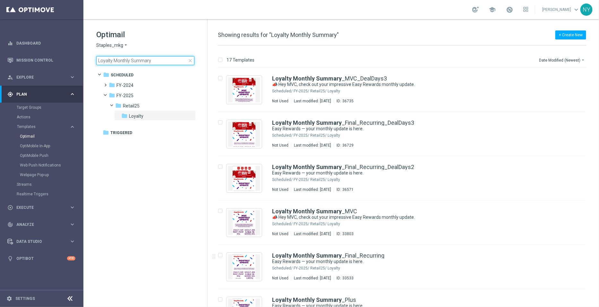
click at [151, 61] on input "Loyalty Monthly Summary" at bounding box center [145, 60] width 98 height 9
click at [155, 60] on input "Loyalty Monthly Summary" at bounding box center [145, 60] width 98 height 9
drag, startPoint x: 155, startPoint y: 60, endPoint x: 332, endPoint y: 2, distance: 186.5
click at [88, 53] on div "Optimail Staples_mkg arrow_drop_down × Staples_mkg Loyalty Monthly Summary clos…" at bounding box center [145, 63] width 124 height 88
click at [160, 56] on input "Loyalty Monthly Summary" at bounding box center [145, 60] width 98 height 9
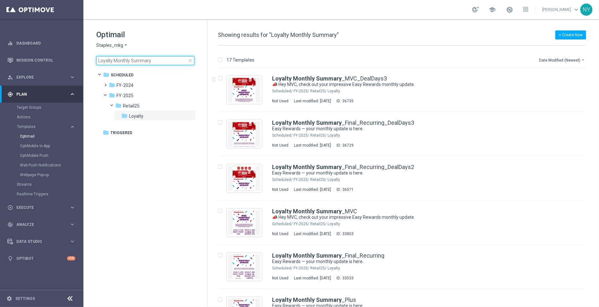
click at [159, 60] on input "Loyalty Monthly Summary" at bounding box center [145, 60] width 98 height 9
click at [53, 59] on main "equalizer Dashboard Mission Control" at bounding box center [299, 153] width 599 height 307
drag, startPoint x: 155, startPoint y: 62, endPoint x: 153, endPoint y: 58, distance: 4.4
click at [155, 62] on input "Loyalty Monthly Summary" at bounding box center [145, 60] width 98 height 9
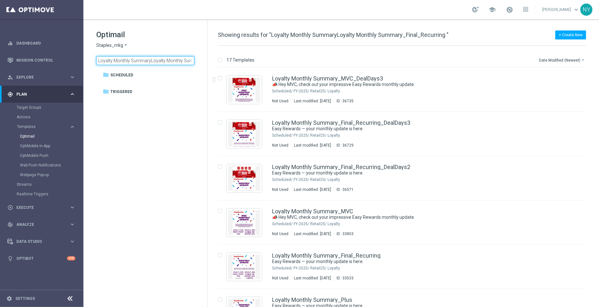
type input "Loyalty Monthly SummaryLoyalty Monthly Summary_Final_Recurring"
click at [189, 60] on span "close" at bounding box center [190, 60] width 5 height 5
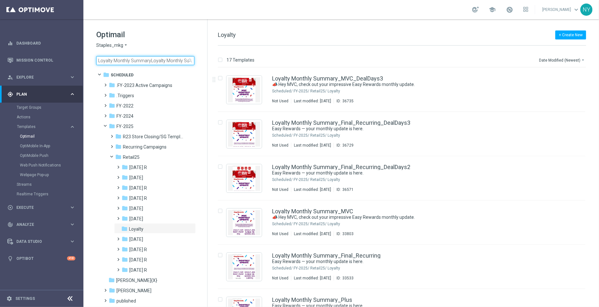
click at [146, 62] on input "Loyalty Monthly SummaryLoyalty Monthly Summary_Final_Recurring" at bounding box center [145, 60] width 98 height 9
click at [190, 60] on span "search" at bounding box center [190, 60] width 5 height 5
click at [136, 64] on input "Loyalty Monthly SummaryLoyalty Monthly Summary_Final_Recurring" at bounding box center [145, 60] width 98 height 9
click at [120, 63] on input at bounding box center [145, 60] width 98 height 9
click at [29, 137] on link "Optimail" at bounding box center [43, 136] width 47 height 5
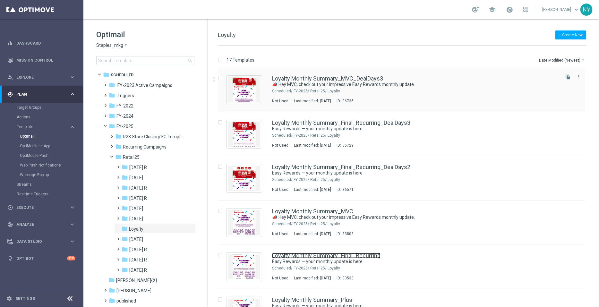
click at [332, 256] on link "Loyalty Monthly Summary_Final_Recurring" at bounding box center [326, 256] width 108 height 6
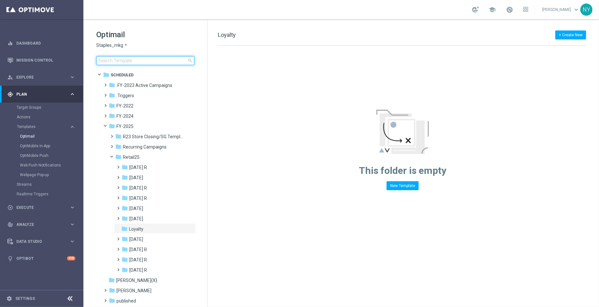
click at [129, 62] on input at bounding box center [145, 60] width 98 height 9
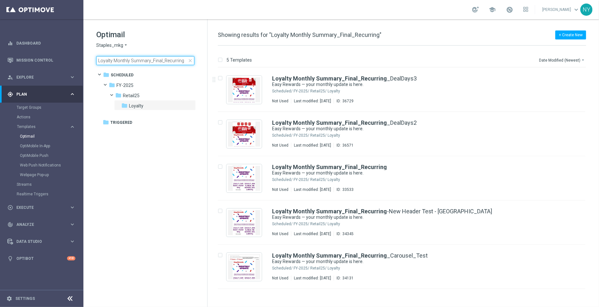
type input "Loyalty Monthly Summary_Final_Recurring"
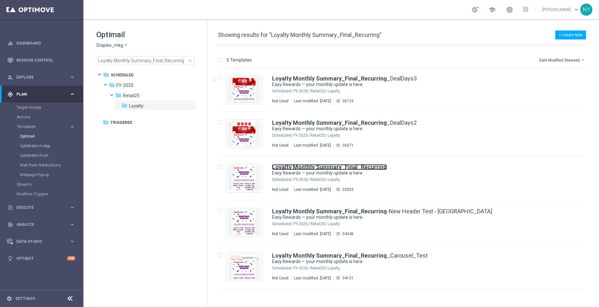
click at [329, 167] on b "Loyalty Monthly Summary_Final_Recurring" at bounding box center [329, 167] width 115 height 7
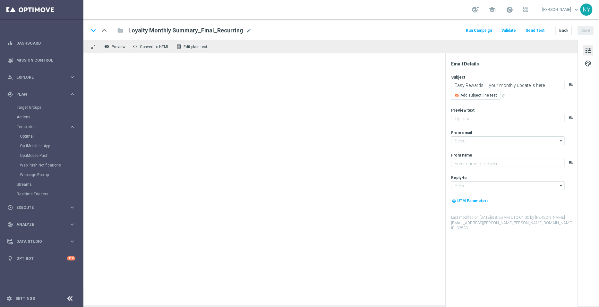
type textarea "Redeem your points to save on your next purchase!"
type input "[EMAIL_ADDRESS][DOMAIN_NAME]"
type textarea "Staples"
type input "[EMAIL_ADDRESS][DOMAIN_NAME]"
click at [241, 29] on div "Loyalty Monthly Summary_Final_Recurring mode_edit" at bounding box center [189, 30] width 123 height 8
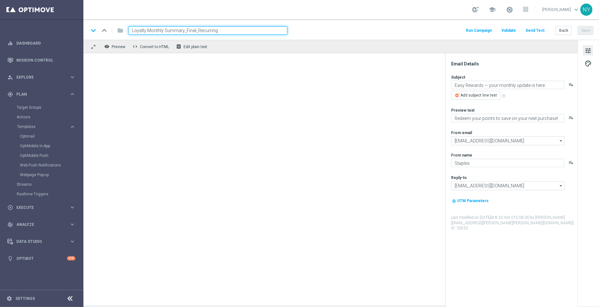
drag, startPoint x: 234, startPoint y: 31, endPoint x: 107, endPoint y: 30, distance: 127.4
click at [107, 30] on div "keyboard_arrow_down keyboard_arrow_up folder Loyalty Monthly Summary_Final_Recu…" at bounding box center [188, 30] width 199 height 8
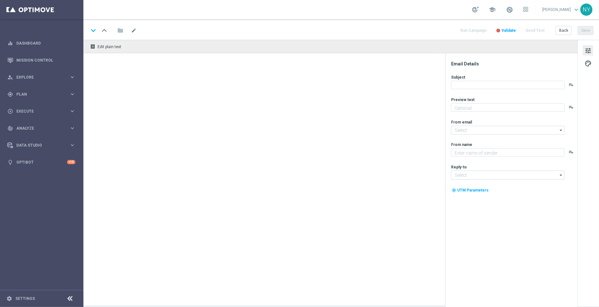
type textarea "Redeem your points to save on your next purchase!"
type textarea "Staples"
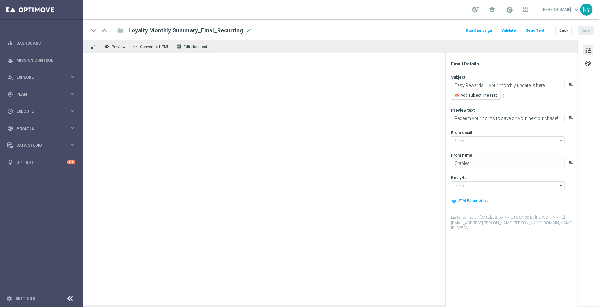
type input "[EMAIL_ADDRESS][DOMAIN_NAME]"
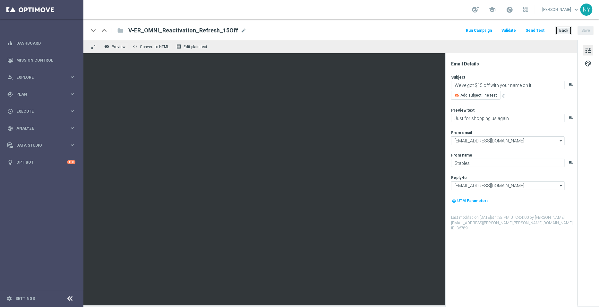
click at [563, 31] on button "Back" at bounding box center [564, 30] width 16 height 9
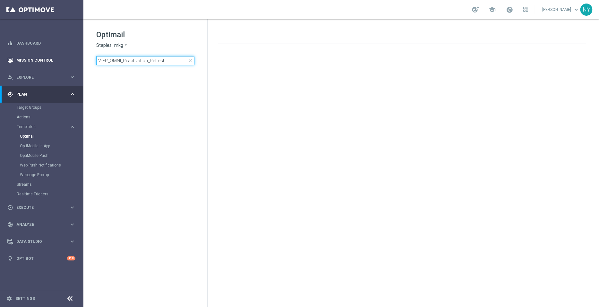
drag, startPoint x: 172, startPoint y: 61, endPoint x: 6, endPoint y: 58, distance: 165.9
click at [8, 58] on main "equalizer Dashboard Mission Control" at bounding box center [299, 153] width 599 height 307
type input "V-ER_OMNI_PC_PostPurchase_T1Online_V2"
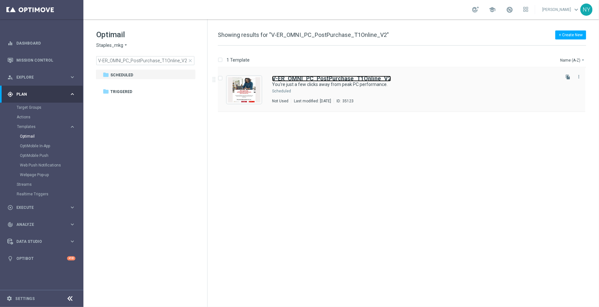
click at [349, 79] on b "V-ER_OMNI_PC_PostPurchase_T1Online_V2" at bounding box center [331, 78] width 119 height 7
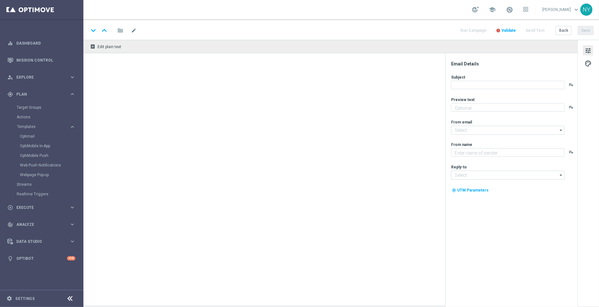
type textarea "Your new PC may be incomplete without these."
type input "[EMAIL_ADDRESS][DOMAIN_NAME]"
type textarea "Staples"
type input "[EMAIL_ADDRESS][DOMAIN_NAME]"
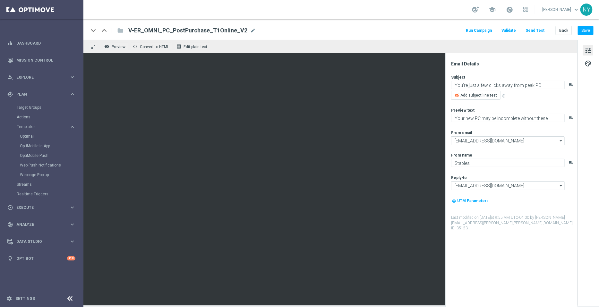
click at [535, 30] on button "Send Test" at bounding box center [535, 30] width 21 height 9
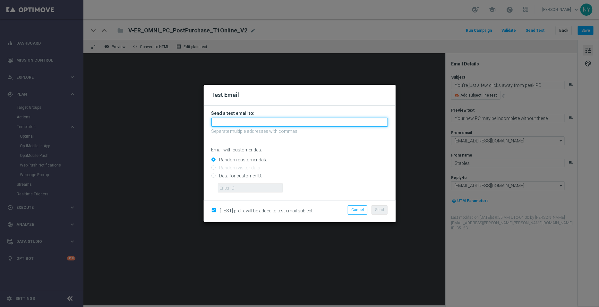
click at [228, 121] on input "text" at bounding box center [299, 122] width 177 height 9
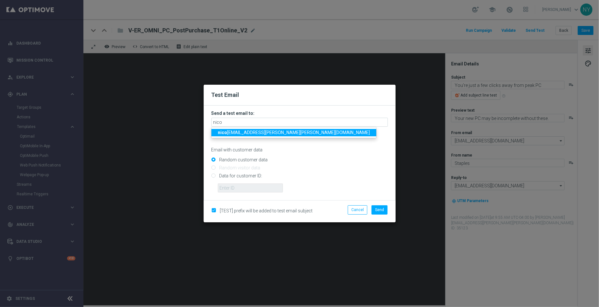
click at [234, 130] on span "nico le.clark@staples.com" at bounding box center [294, 132] width 152 height 5
type input "nicole.clark@staples.com"
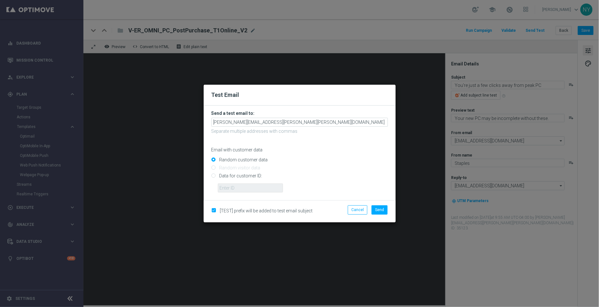
drag, startPoint x: 213, startPoint y: 176, endPoint x: 216, endPoint y: 178, distance: 4.1
click at [213, 176] on input "Data for customer ID:" at bounding box center [299, 178] width 177 height 9
radio input "true"
click at [229, 190] on input "text" at bounding box center [250, 188] width 65 height 9
paste input "10000006208"
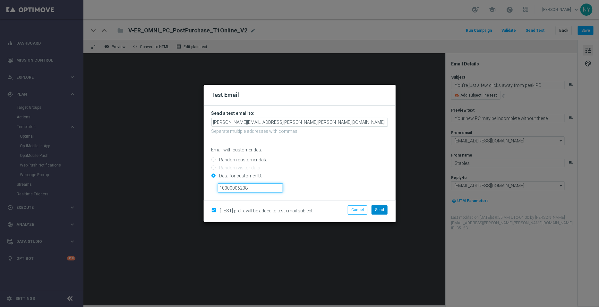
type input "10000006208"
click at [381, 209] on span "Send" at bounding box center [379, 210] width 9 height 4
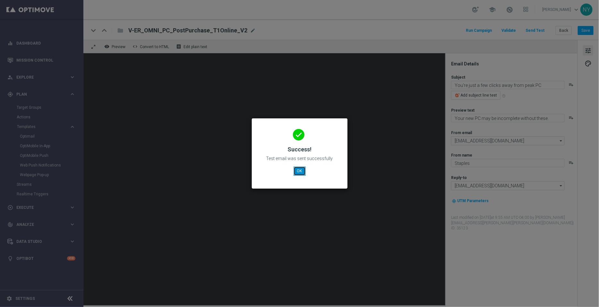
click at [299, 171] on button "OK" at bounding box center [300, 171] width 12 height 9
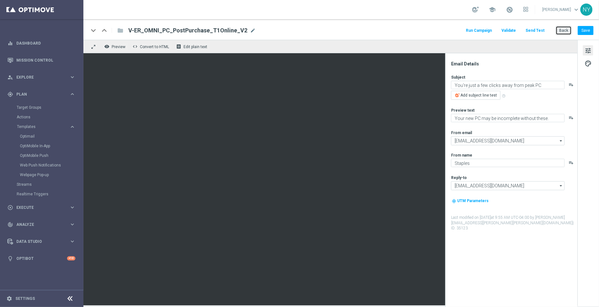
click at [565, 30] on button "Back" at bounding box center [564, 30] width 16 height 9
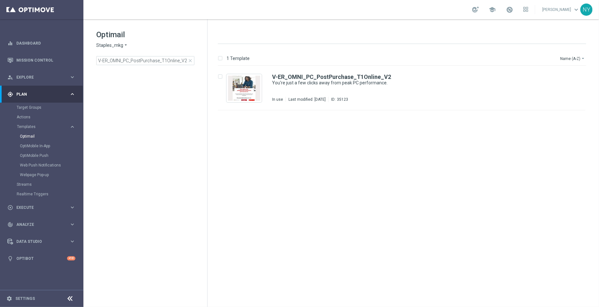
click at [190, 61] on span "close" at bounding box center [190, 60] width 5 height 5
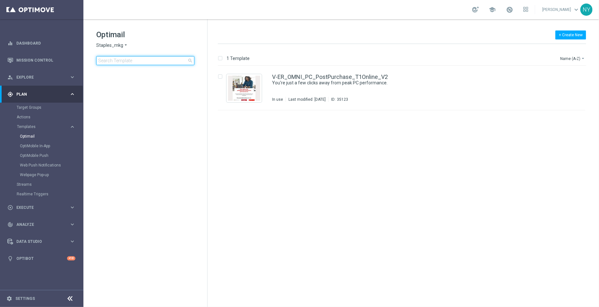
click at [154, 63] on input at bounding box center [145, 60] width 98 height 9
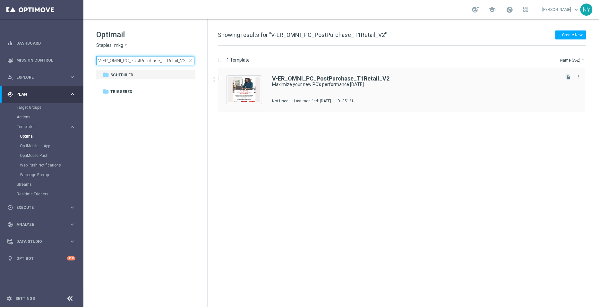
type input "V-ER_OMNI_PC_PostPurchase_T1Retail_V2"
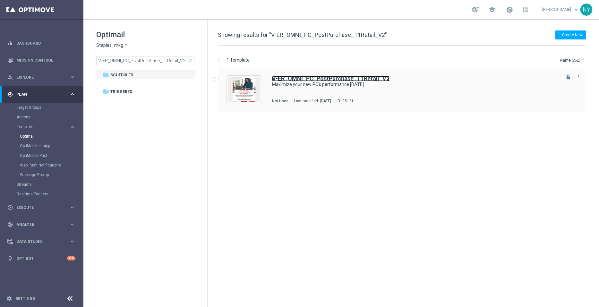
click at [306, 78] on b "V-ER_OMNI_PC_PostPurchase_T1Retail_V2" at bounding box center [330, 78] width 117 height 7
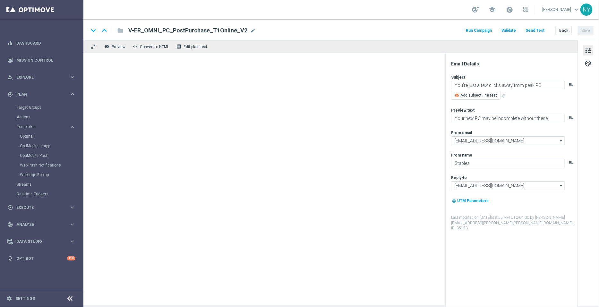
type textarea "Maximize your new PC's performance [DATE]."
type textarea "Your upgrades are inside."
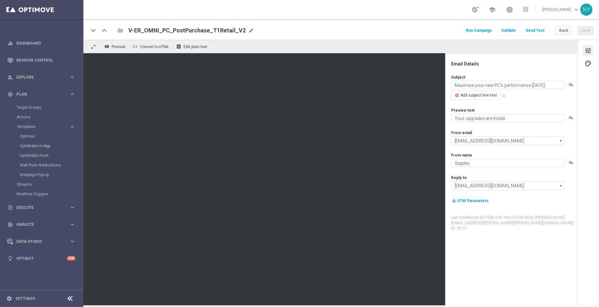
click at [538, 30] on button "Send Test" at bounding box center [535, 30] width 21 height 9
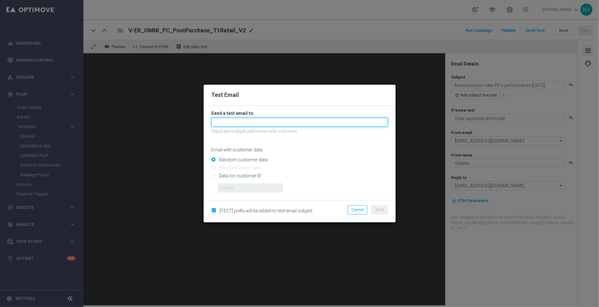
click at [225, 120] on input "text" at bounding box center [299, 122] width 177 height 9
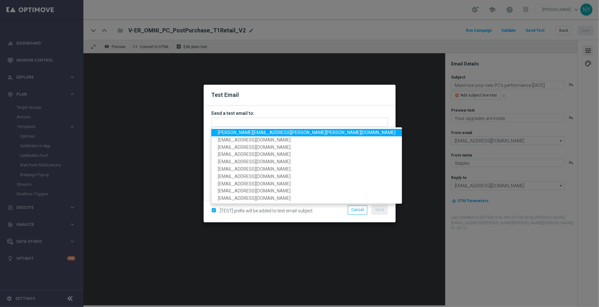
click at [226, 131] on span "nicole.clark@staples.com" at bounding box center [307, 132] width 178 height 5
type input "nicole.clark@staples.com"
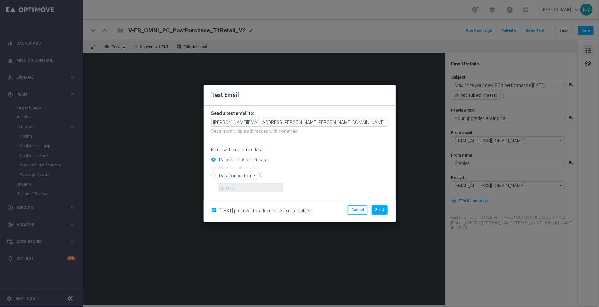
click at [211, 178] on input "Data for customer ID:" at bounding box center [299, 178] width 177 height 9
radio input "true"
click at [226, 188] on input "text" at bounding box center [250, 188] width 65 height 9
paste input "10000006208"
type input "10000006208"
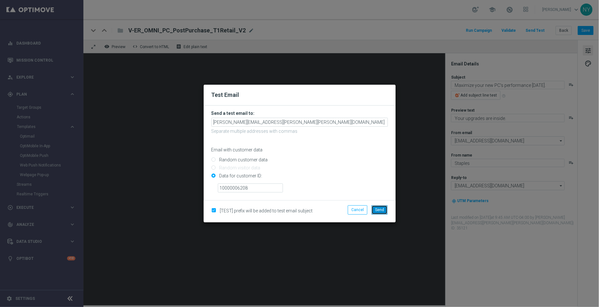
click at [380, 211] on span "Send" at bounding box center [379, 210] width 9 height 4
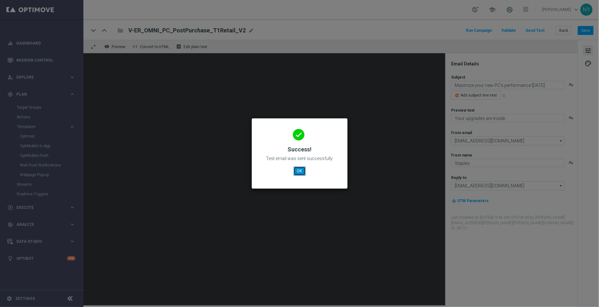
click at [300, 170] on button "OK" at bounding box center [300, 171] width 12 height 9
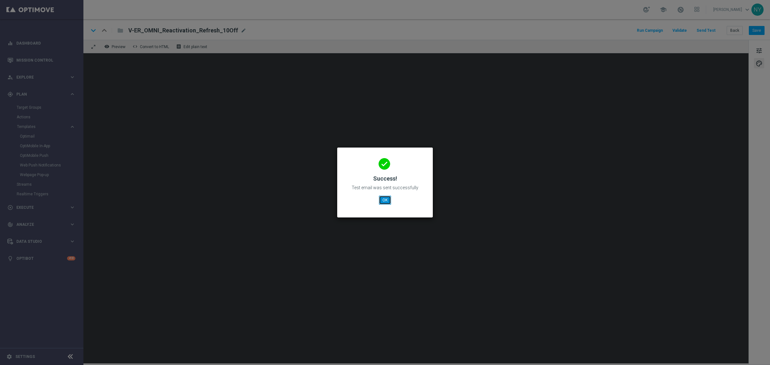
click at [389, 201] on button "OK" at bounding box center [385, 200] width 12 height 9
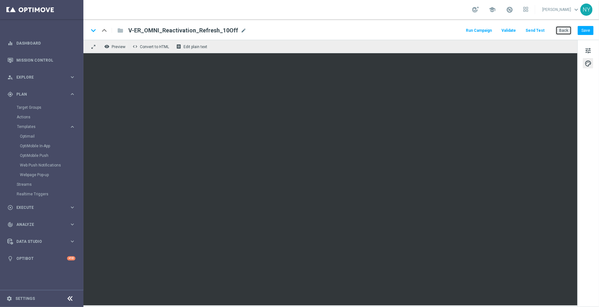
click at [564, 28] on button "Back" at bounding box center [564, 30] width 16 height 9
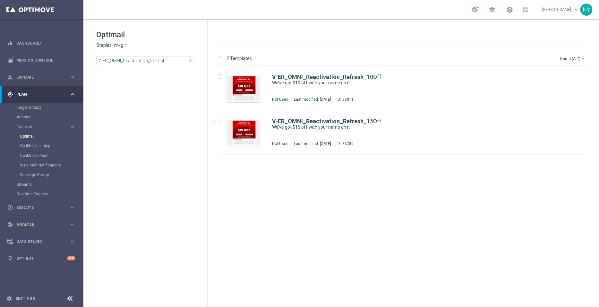
click at [309, 119] on div "insert_drive_file V-ER_OMNI_Reactivation_Refresh _10Off We’ve got $10 off with …" at bounding box center [404, 185] width 386 height 239
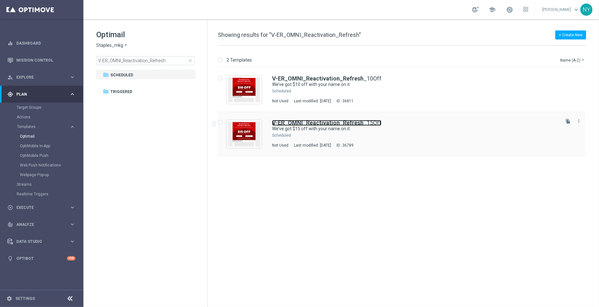
click at [339, 121] on b "V-ER_OMNI_Reactivation_Refresh" at bounding box center [317, 122] width 91 height 7
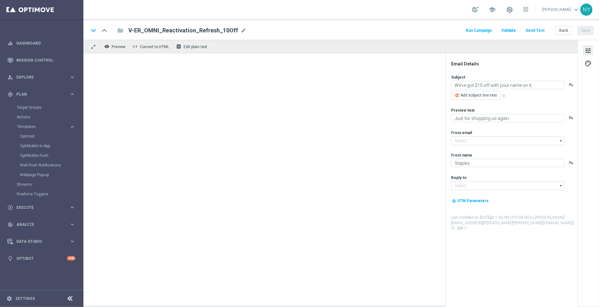
type input "[EMAIL_ADDRESS][DOMAIN_NAME]"
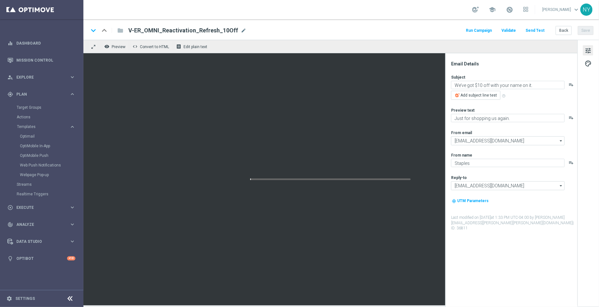
type textarea "We’ve got $15 off with your name on it."
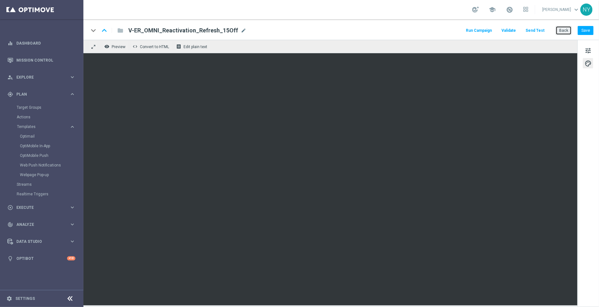
click at [563, 30] on button "Back" at bounding box center [564, 30] width 16 height 9
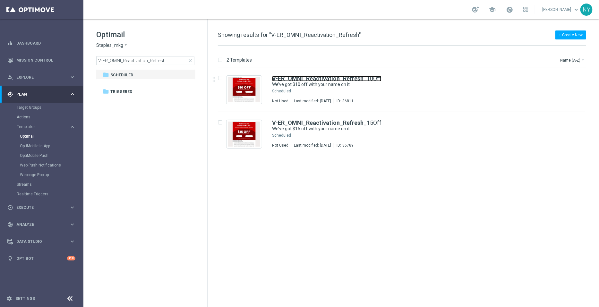
drag, startPoint x: 324, startPoint y: 79, endPoint x: 334, endPoint y: 1, distance: 78.3
click at [324, 79] on b "V-ER_OMNI_Reactivation_Refresh" at bounding box center [317, 78] width 91 height 7
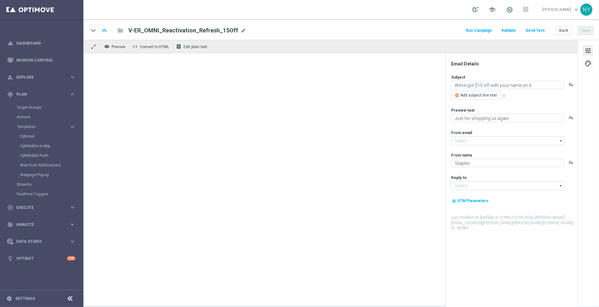
type input "[EMAIL_ADDRESS][DOMAIN_NAME]"
type textarea "We’ve got $10 off with your name on it."
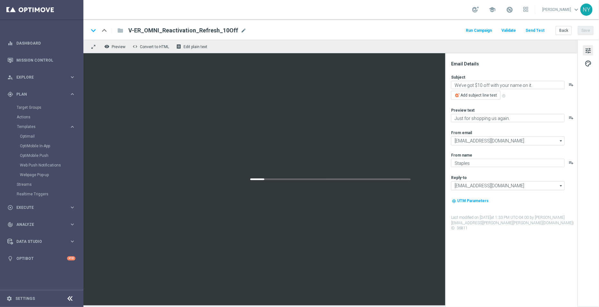
click at [241, 32] on span "mode_edit" at bounding box center [244, 31] width 6 height 6
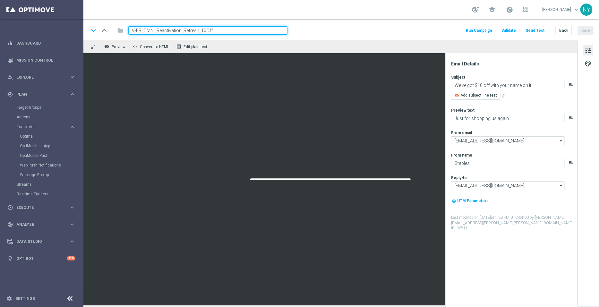
drag, startPoint x: 226, startPoint y: 30, endPoint x: 74, endPoint y: 23, distance: 152.6
click at [74, 23] on main "equalizer Dashboard Mission Control" at bounding box center [299, 153] width 599 height 307
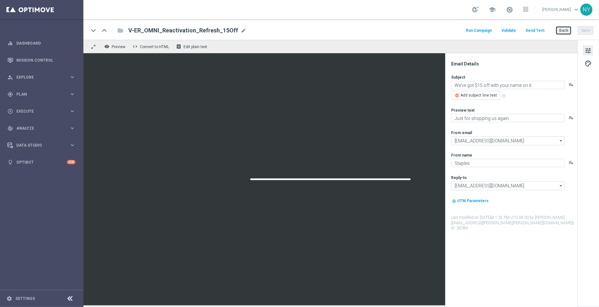
click at [566, 31] on button "Back" at bounding box center [564, 30] width 16 height 9
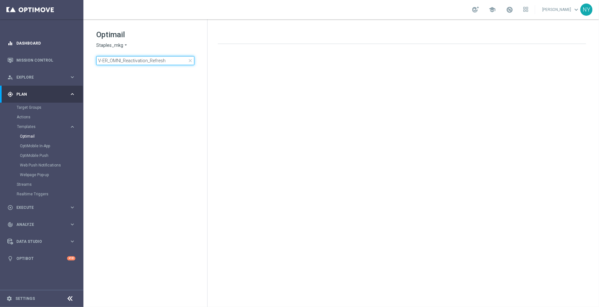
drag, startPoint x: 170, startPoint y: 63, endPoint x: 10, endPoint y: 43, distance: 161.8
click at [0, 52] on main "equalizer Dashboard Mission Control" at bounding box center [299, 153] width 599 height 307
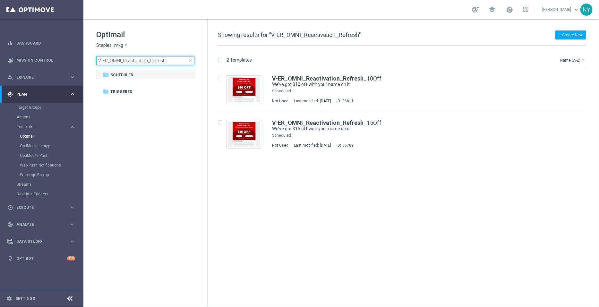
click at [145, 57] on input "V-ER_OMNI_Reactivation_Refresh" at bounding box center [145, 60] width 98 height 9
drag, startPoint x: 170, startPoint y: 61, endPoint x: 26, endPoint y: 49, distance: 145.2
click at [28, 49] on main "equalizer Dashboard Mission Control" at bounding box center [299, 153] width 599 height 307
type input "CT_V-Refresh_OmniProdRec_Personalized"
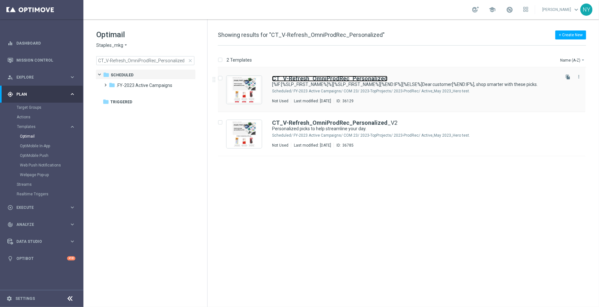
click at [321, 78] on b "CT_V-Refresh_OmniProdRec_Personalized" at bounding box center [330, 78] width 116 height 7
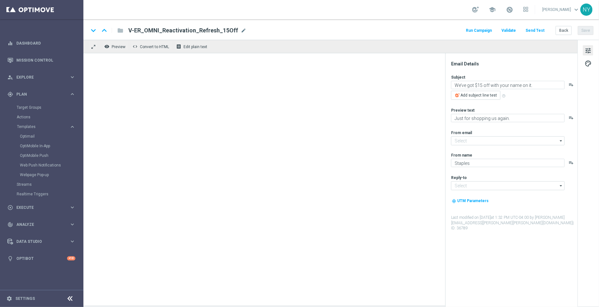
type input "[EMAIL_ADDRESS][DOMAIN_NAME]"
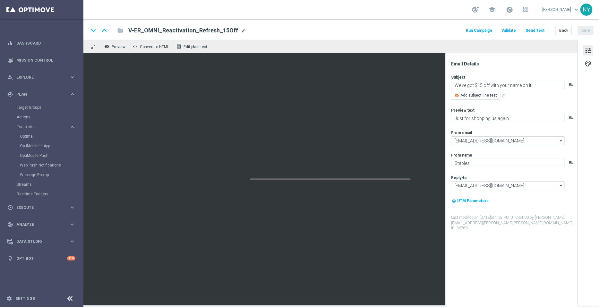
type textarea "[%IF:[%SLP_FIRST_NAME%]%][%SLP_FIRST_NAME%][%END:IF%][%ELSE%]Dear customer[%END…"
type textarea "Products chosen to help streamline your day."
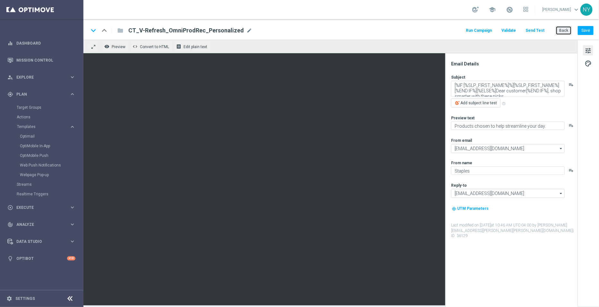
drag, startPoint x: 211, startPoint y: 1, endPoint x: 558, endPoint y: 28, distance: 348.6
click at [558, 28] on button "Back" at bounding box center [564, 30] width 16 height 9
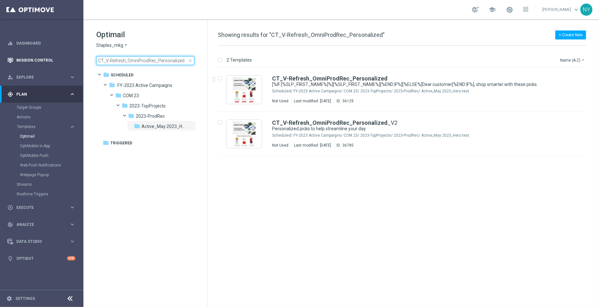
drag, startPoint x: 183, startPoint y: 61, endPoint x: 0, endPoint y: 53, distance: 183.4
click at [0, 53] on main "equalizer Dashboard Mission Control" at bounding box center [299, 153] width 599 height 307
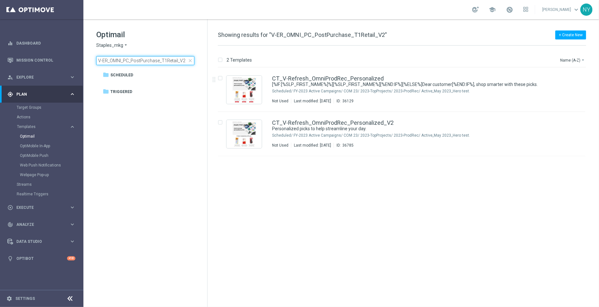
type input "V-ER_OMNI_PC_PostPurchase_T1Retail_V2"
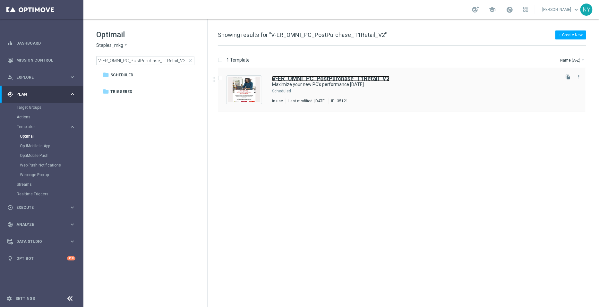
click at [312, 78] on b "V-ER_OMNI_PC_PostPurchase_T1Retail_V2" at bounding box center [330, 78] width 117 height 7
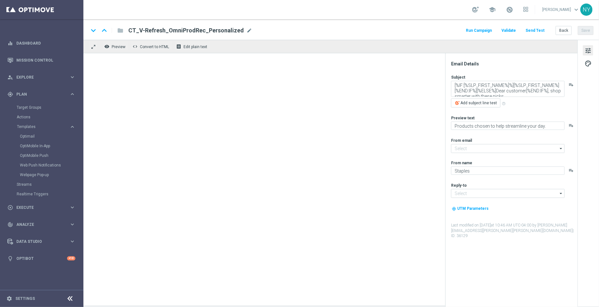
type input "[EMAIL_ADDRESS][DOMAIN_NAME]"
type textarea "Maximize your new PC's performance [DATE]."
type textarea "Your upgrades are inside."
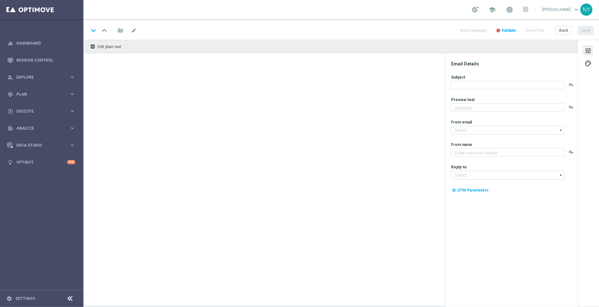
type textarea "Just for shopping us again."
type textarea "Staples"
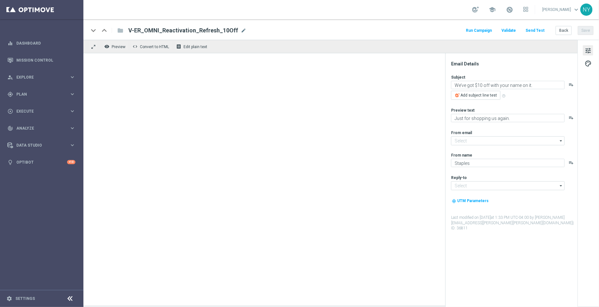
type input "[EMAIL_ADDRESS][DOMAIN_NAME]"
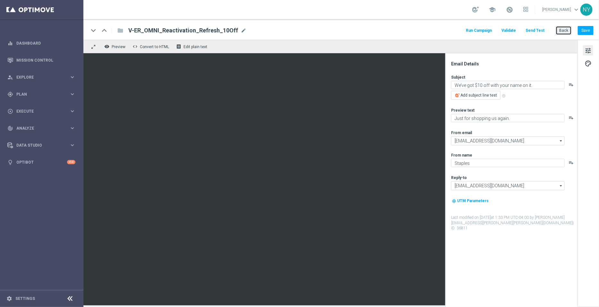
click at [561, 29] on button "Back" at bounding box center [564, 30] width 16 height 9
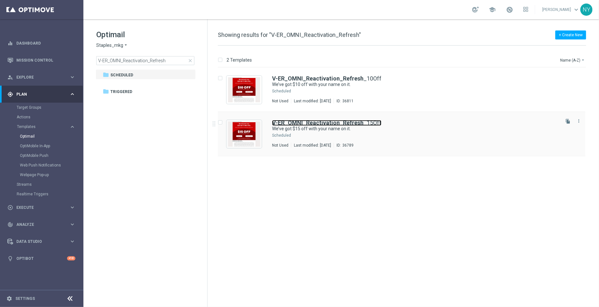
click at [338, 122] on b "V-ER_OMNI_Reactivation_Refresh" at bounding box center [317, 122] width 91 height 7
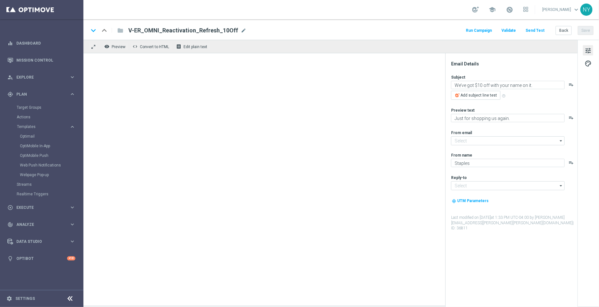
type input "[EMAIL_ADDRESS][DOMAIN_NAME]"
type textarea "We’ve got $15 off with your name on it."
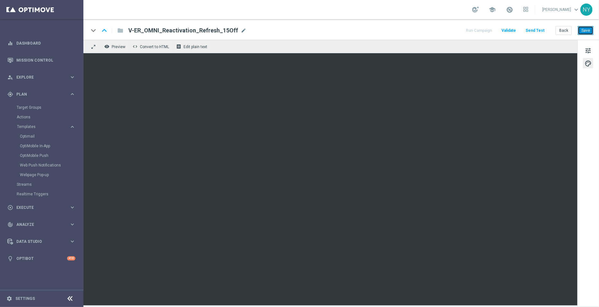
click at [585, 31] on button "Save" at bounding box center [586, 30] width 16 height 9
click at [587, 29] on button "Save" at bounding box center [586, 30] width 16 height 9
click at [532, 31] on button "Send Test" at bounding box center [535, 30] width 21 height 9
click at [539, 31] on button "Send Test" at bounding box center [535, 30] width 21 height 9
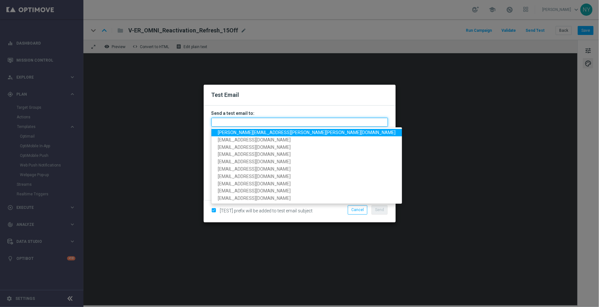
click at [255, 122] on input "text" at bounding box center [299, 122] width 177 height 9
click at [226, 123] on input "text" at bounding box center [299, 122] width 177 height 9
paste input "neilyetts3-blmm8@litmusemail.com"
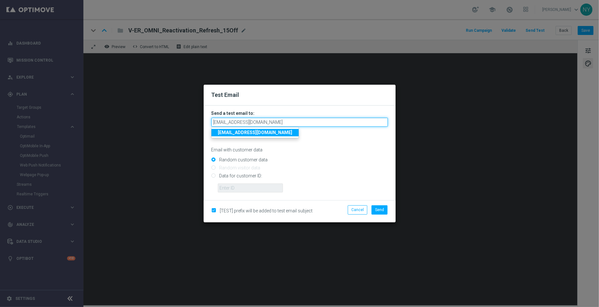
type input "neilyetts3-blmm8@litmusemail.com"
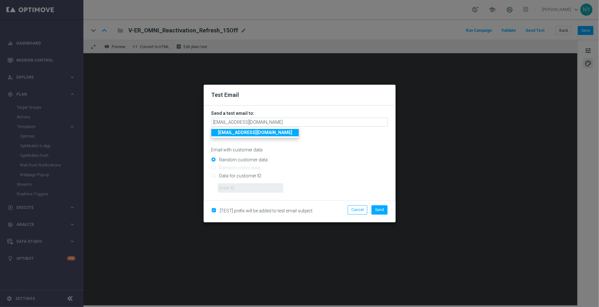
click at [214, 176] on input "Data for customer ID:" at bounding box center [299, 178] width 177 height 9
radio input "true"
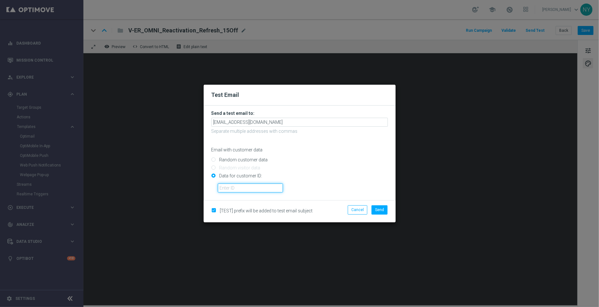
click at [226, 186] on input "text" at bounding box center [250, 188] width 65 height 9
paste input "10000006208"
type input "10000006208"
click at [382, 210] on span "Send" at bounding box center [379, 210] width 9 height 4
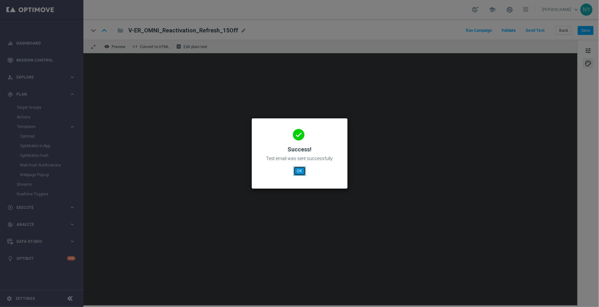
click at [300, 172] on button "OK" at bounding box center [300, 171] width 12 height 9
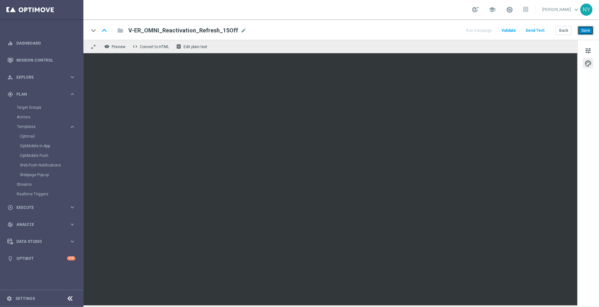
click at [588, 30] on button "Save" at bounding box center [586, 30] width 16 height 9
click at [583, 31] on button "Save" at bounding box center [586, 30] width 16 height 9
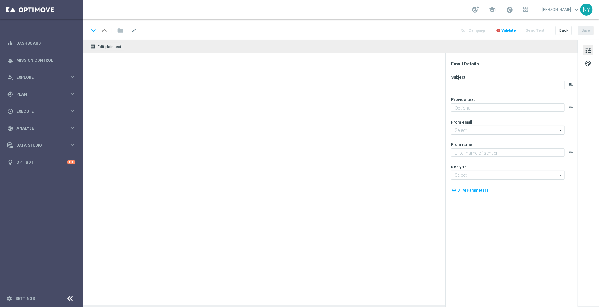
type textarea "Just for shopping us again."
type textarea "Staples"
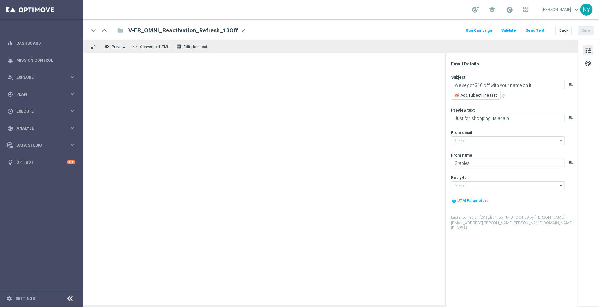
type input "[EMAIL_ADDRESS][DOMAIN_NAME]"
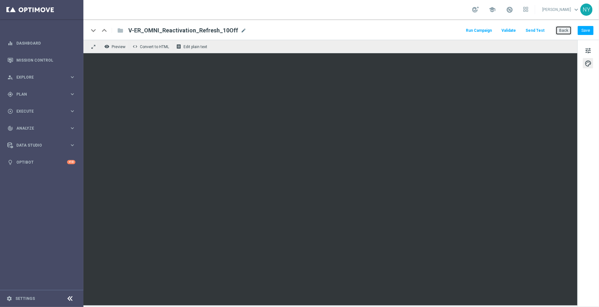
click at [565, 30] on button "Back" at bounding box center [564, 30] width 16 height 9
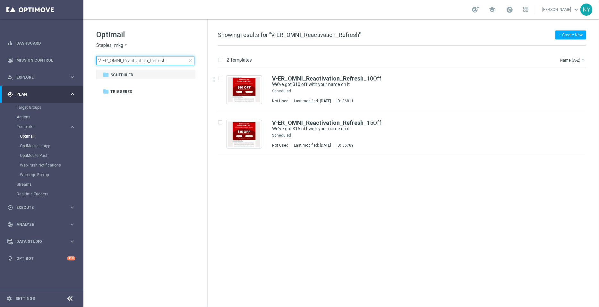
click at [176, 61] on input "V-ER_OMNI_Reactivation_Refresh" at bounding box center [145, 60] width 98 height 9
drag, startPoint x: 177, startPoint y: 62, endPoint x: 55, endPoint y: 59, distance: 122.0
click at [55, 59] on main "equalizer Dashboard Mission Control" at bounding box center [299, 153] width 599 height 307
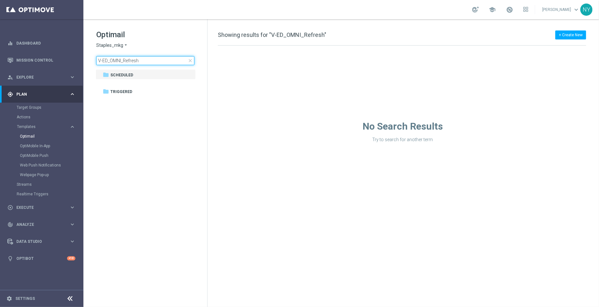
click at [156, 61] on input "V-ED_OMNI_Refresh" at bounding box center [145, 60] width 98 height 9
drag, startPoint x: 142, startPoint y: 60, endPoint x: 45, endPoint y: 57, distance: 97.3
click at [45, 57] on main "equalizer Dashboard Mission Control" at bounding box center [299, 153] width 599 height 307
type input "CT_V-Refresh_OmniProdRec_Personalized"
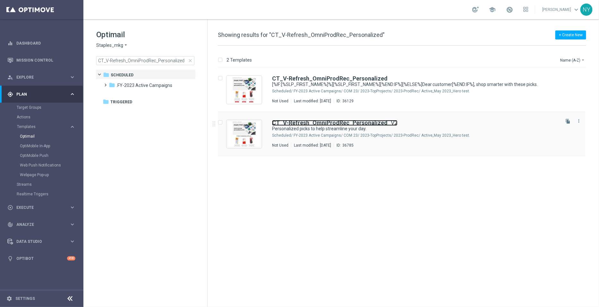
click at [303, 121] on b "CT_V-Refresh_OmniProdRec_Personalized" at bounding box center [330, 122] width 116 height 7
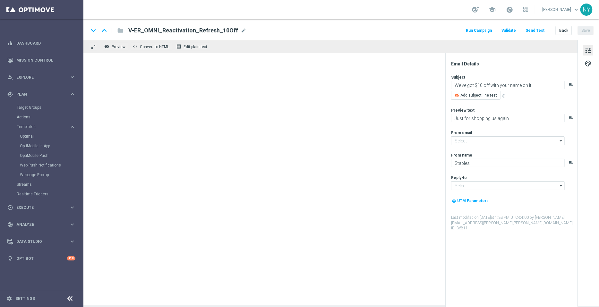
type input "[EMAIL_ADDRESS][DOMAIN_NAME]"
type textarea "Personalized picks to help streamline your day."
type textarea "Your handpicked items are waiting."
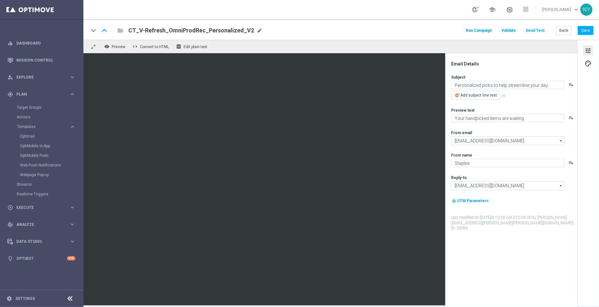
click at [257, 29] on span "mode_edit" at bounding box center [260, 31] width 6 height 6
click at [240, 29] on input "CT_V-Refresh_OmniProdRec_Personalized_V2" at bounding box center [207, 30] width 159 height 8
drag, startPoint x: 237, startPoint y: 31, endPoint x: 70, endPoint y: 22, distance: 167.1
click at [70, 22] on main "equalizer Dashboard Mission Control" at bounding box center [299, 153] width 599 height 307
click at [257, 30] on span "mode_edit" at bounding box center [260, 31] width 6 height 6
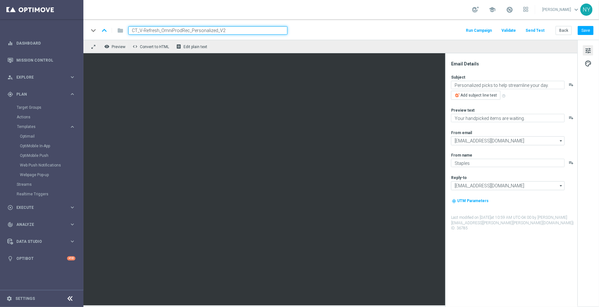
click at [246, 27] on input "CT_V-Refresh_OmniProdRec_Personalized_V2" at bounding box center [207, 30] width 159 height 8
drag, startPoint x: 243, startPoint y: 28, endPoint x: 110, endPoint y: 31, distance: 133.2
click at [110, 31] on div "keyboard_arrow_down keyboard_arrow_up folder CT_V-Refresh_OmniProdRec_Personali…" at bounding box center [188, 30] width 199 height 8
